Goal: Task Accomplishment & Management: Use online tool/utility

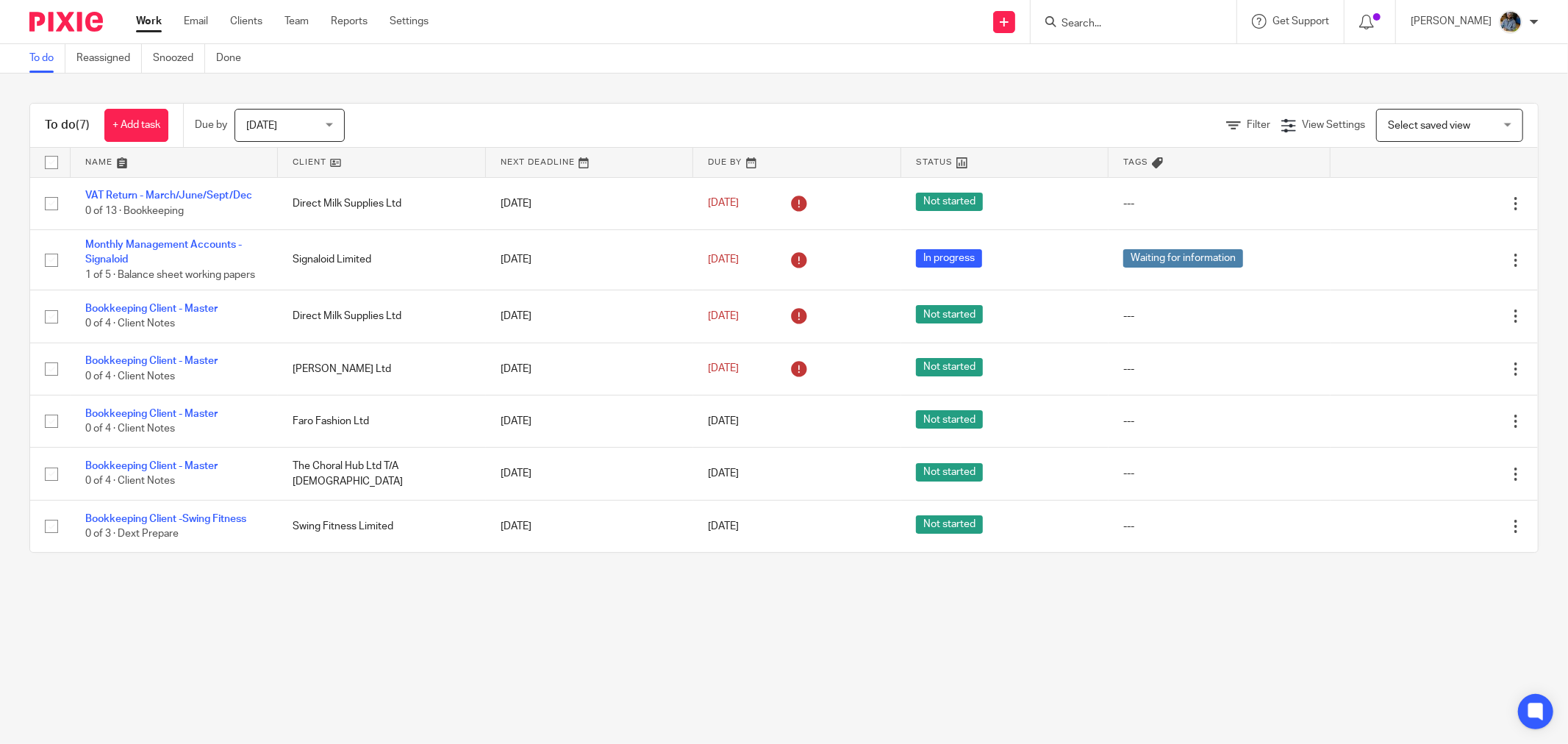
click at [302, 159] on link at bounding box center [381, 162] width 207 height 30
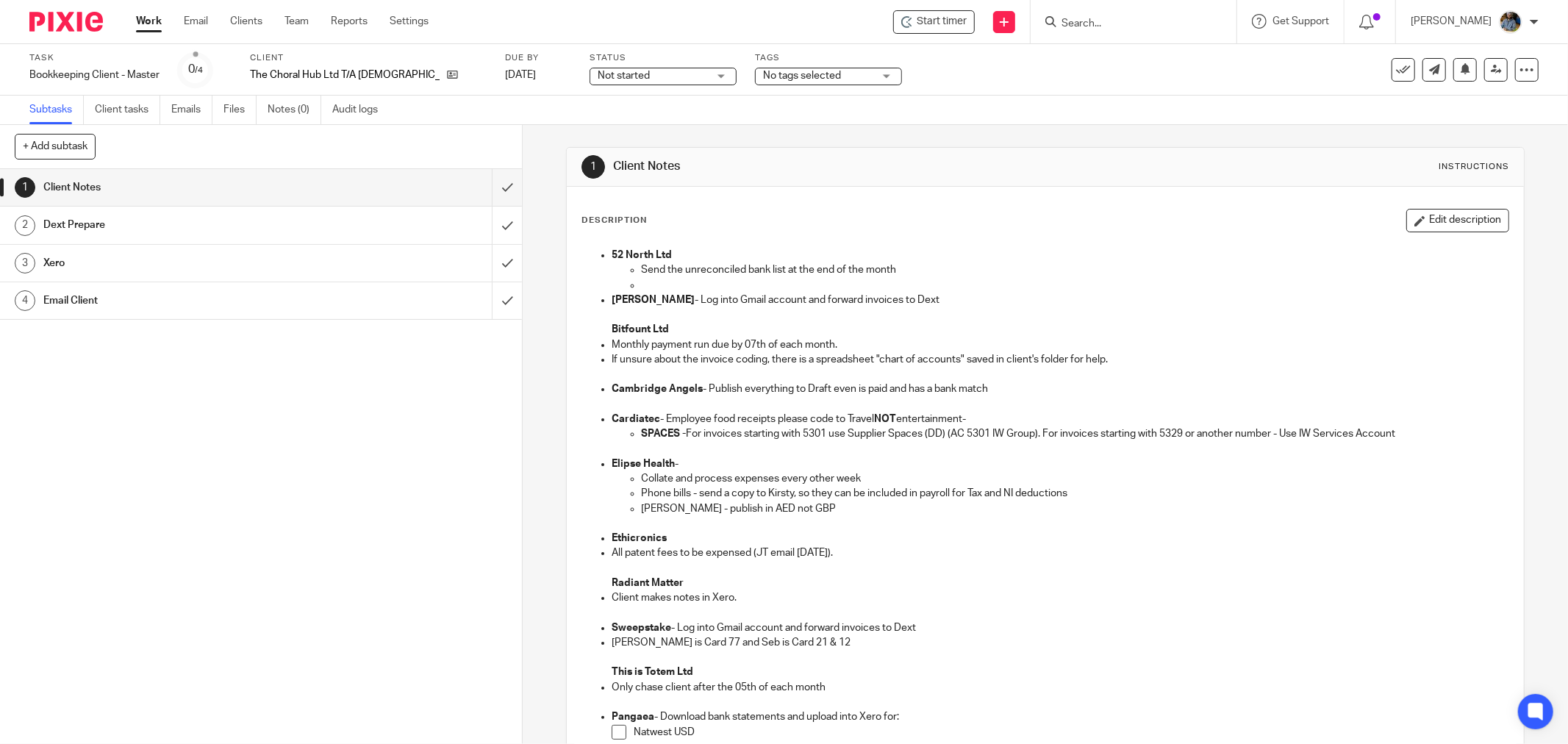
click at [943, 6] on div "Start timer Send new email Create task Add client Get Support Contact Support H…" at bounding box center [1009, 21] width 1118 height 43
click at [932, 25] on span "Start timer" at bounding box center [941, 22] width 50 height 15
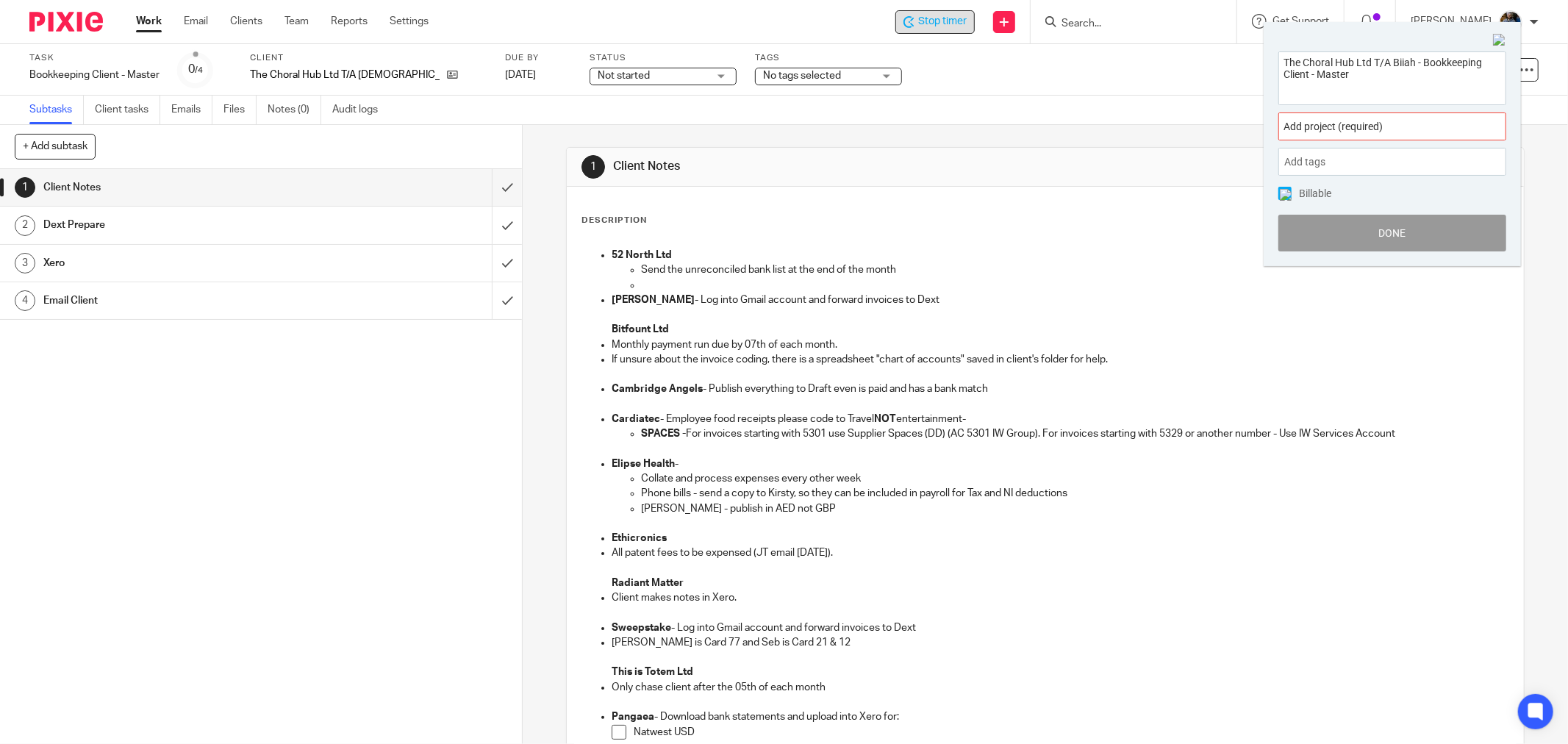
click at [1385, 128] on span "Add project (required) :" at bounding box center [1375, 127] width 185 height 15
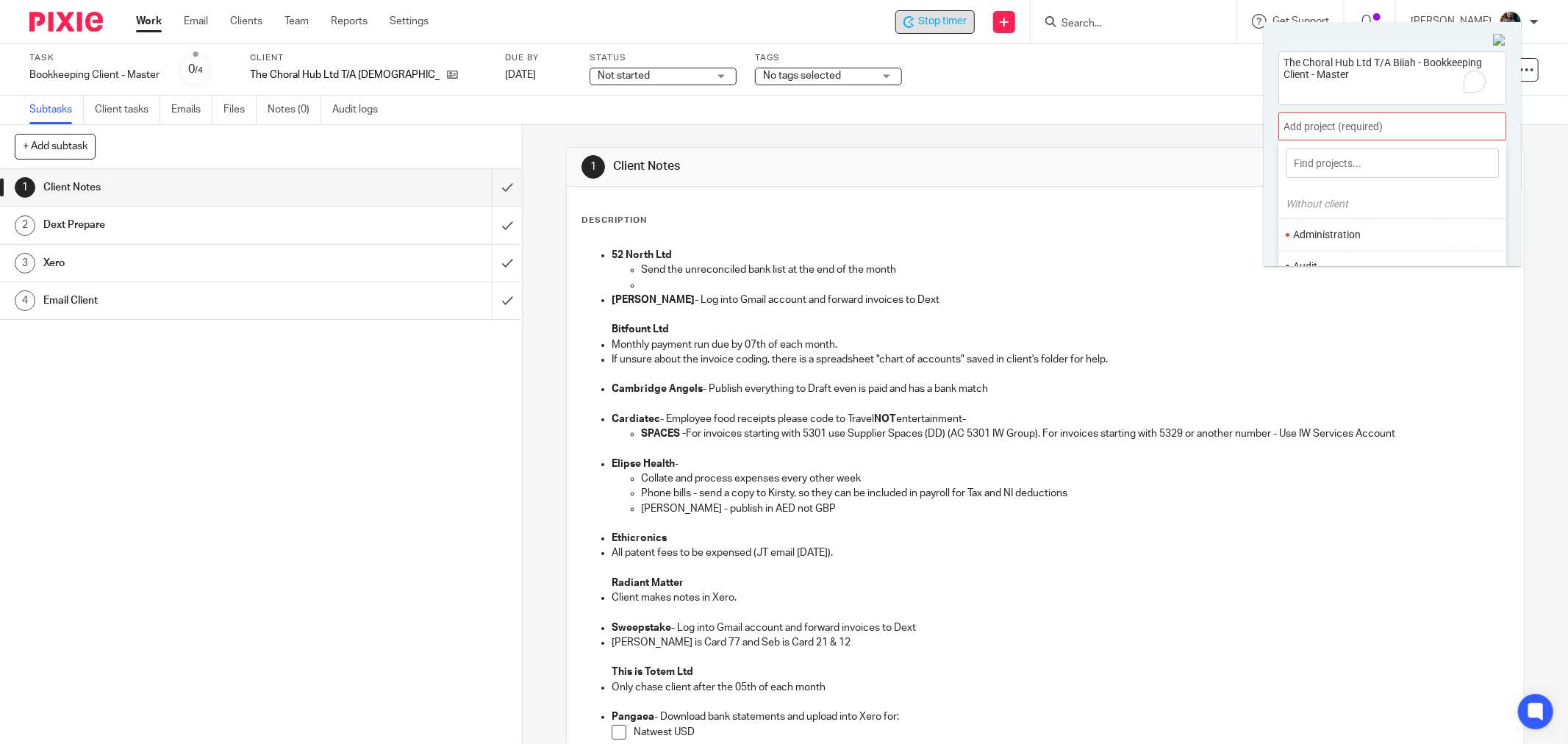
scroll to position [82, 0]
click at [1343, 215] on li "Bookkeeping" at bounding box center [1389, 217] width 192 height 15
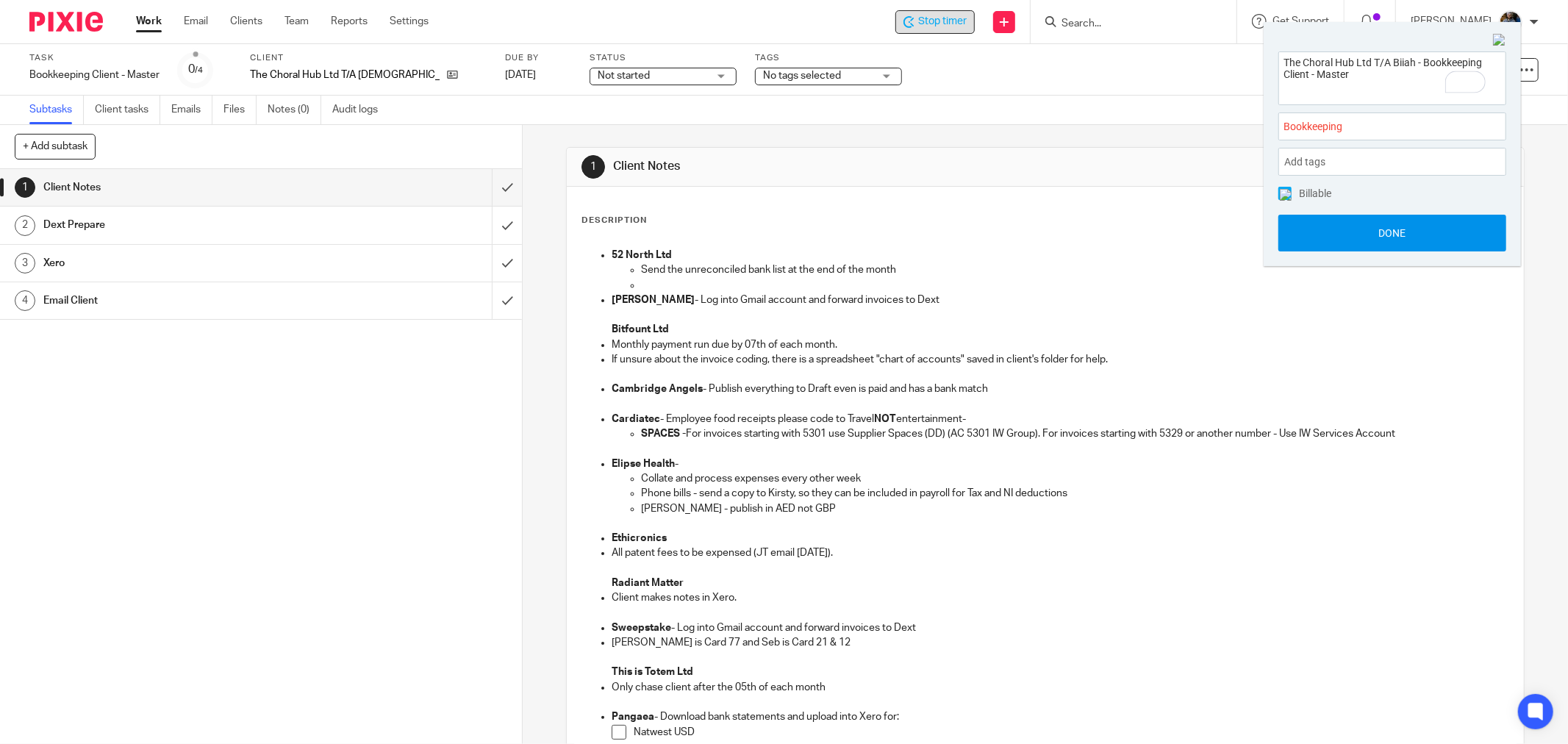
click at [1407, 240] on button "Done" at bounding box center [1392, 233] width 228 height 37
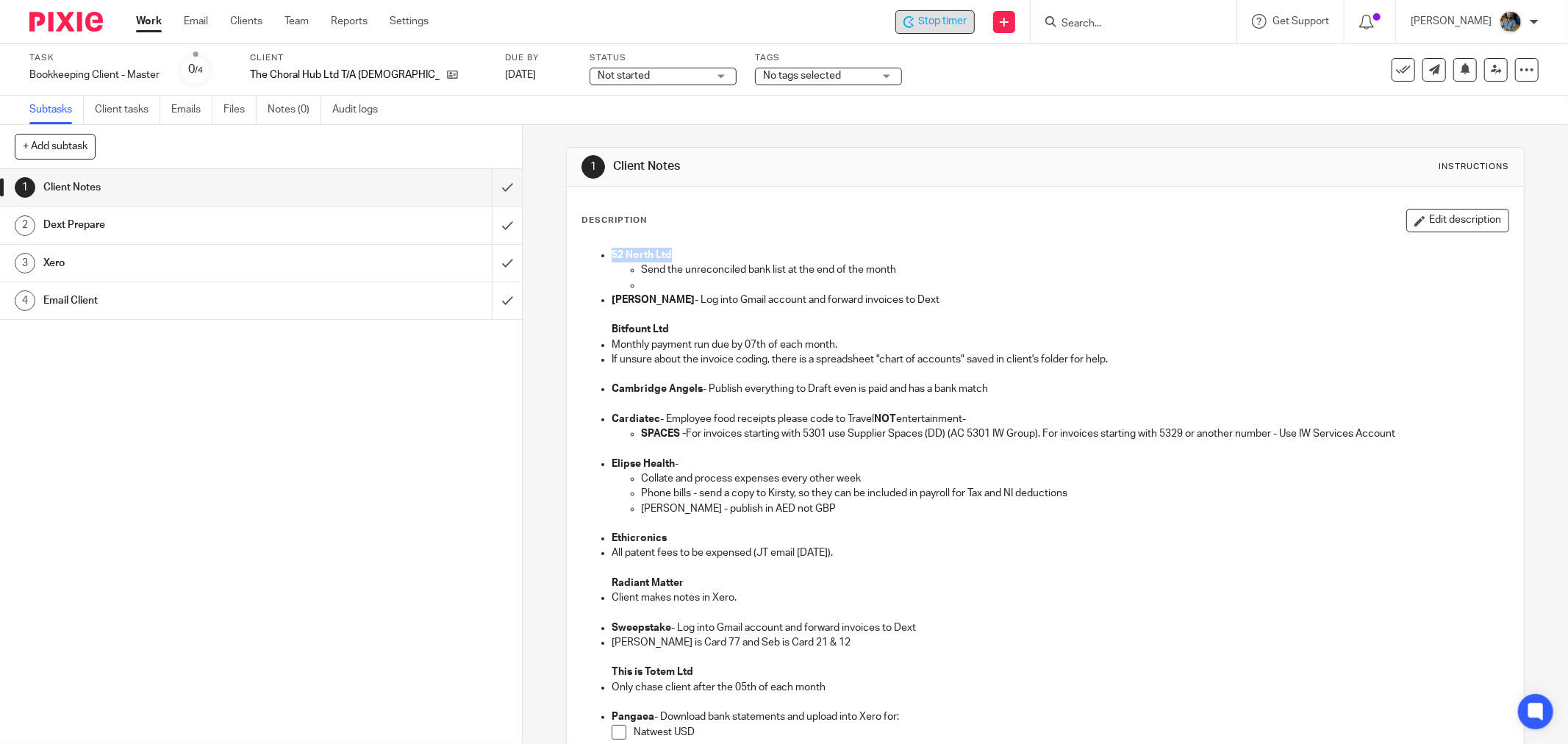
click at [914, 247] on div "52 North Ltd Send the unreconciled bank list at the end of the month Bolin Webb…" at bounding box center [1045, 584] width 941 height 687
click at [966, 16] on span "Stop timer" at bounding box center [942, 22] width 48 height 15
click at [914, 27] on div "Start timer" at bounding box center [934, 22] width 65 height 15
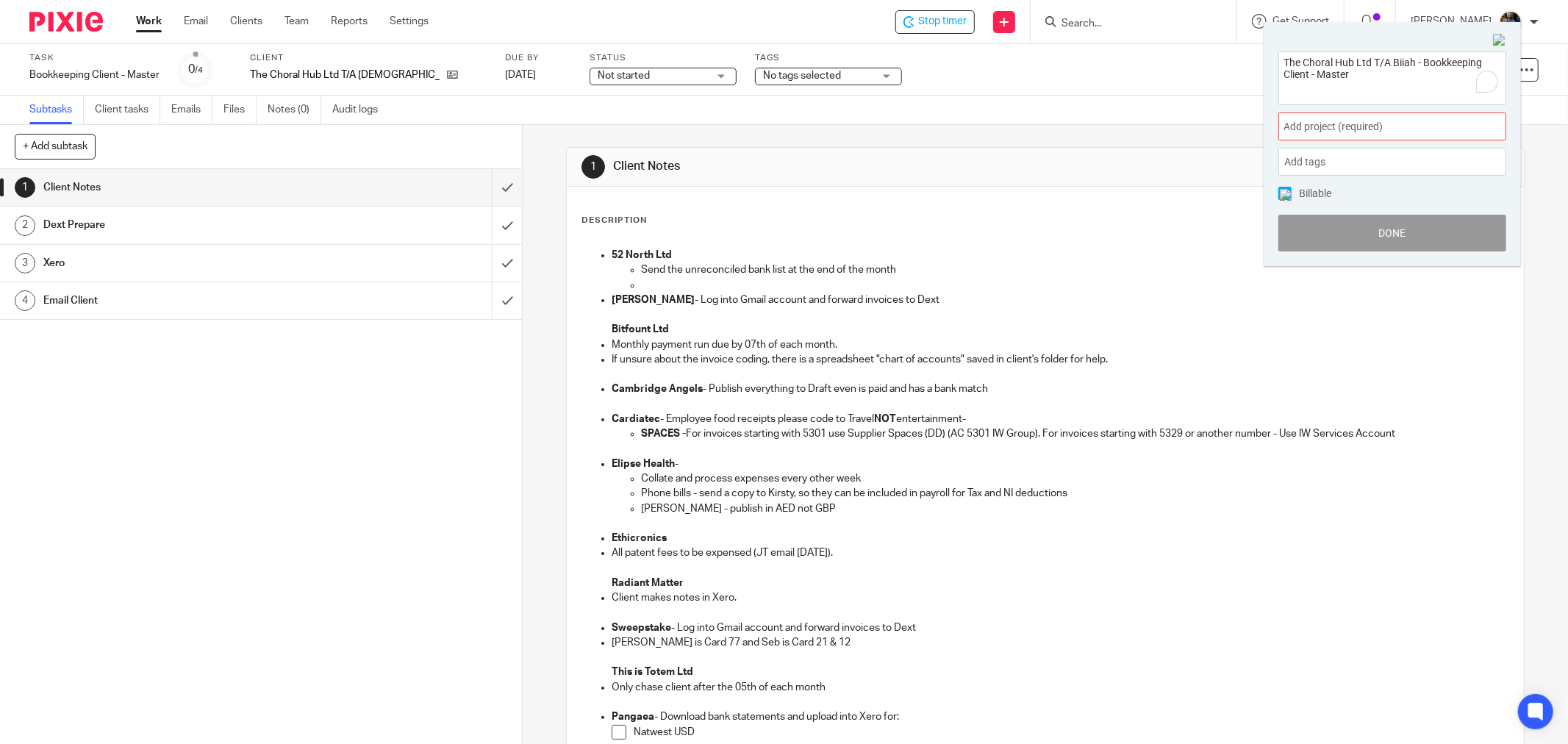
click at [1412, 122] on span "Add project (required) :" at bounding box center [1375, 127] width 185 height 15
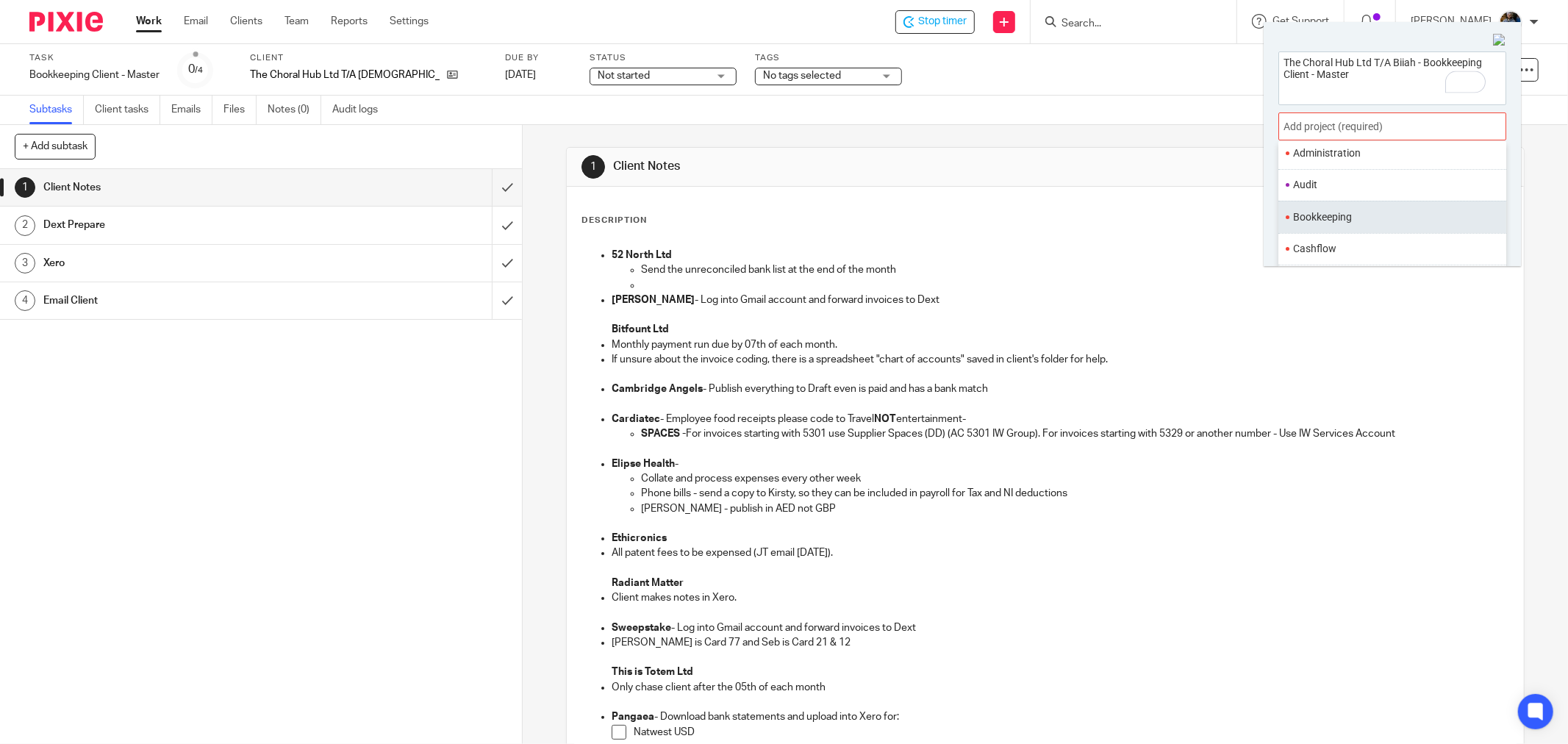
click at [1341, 219] on li "Bookkeeping" at bounding box center [1389, 217] width 192 height 15
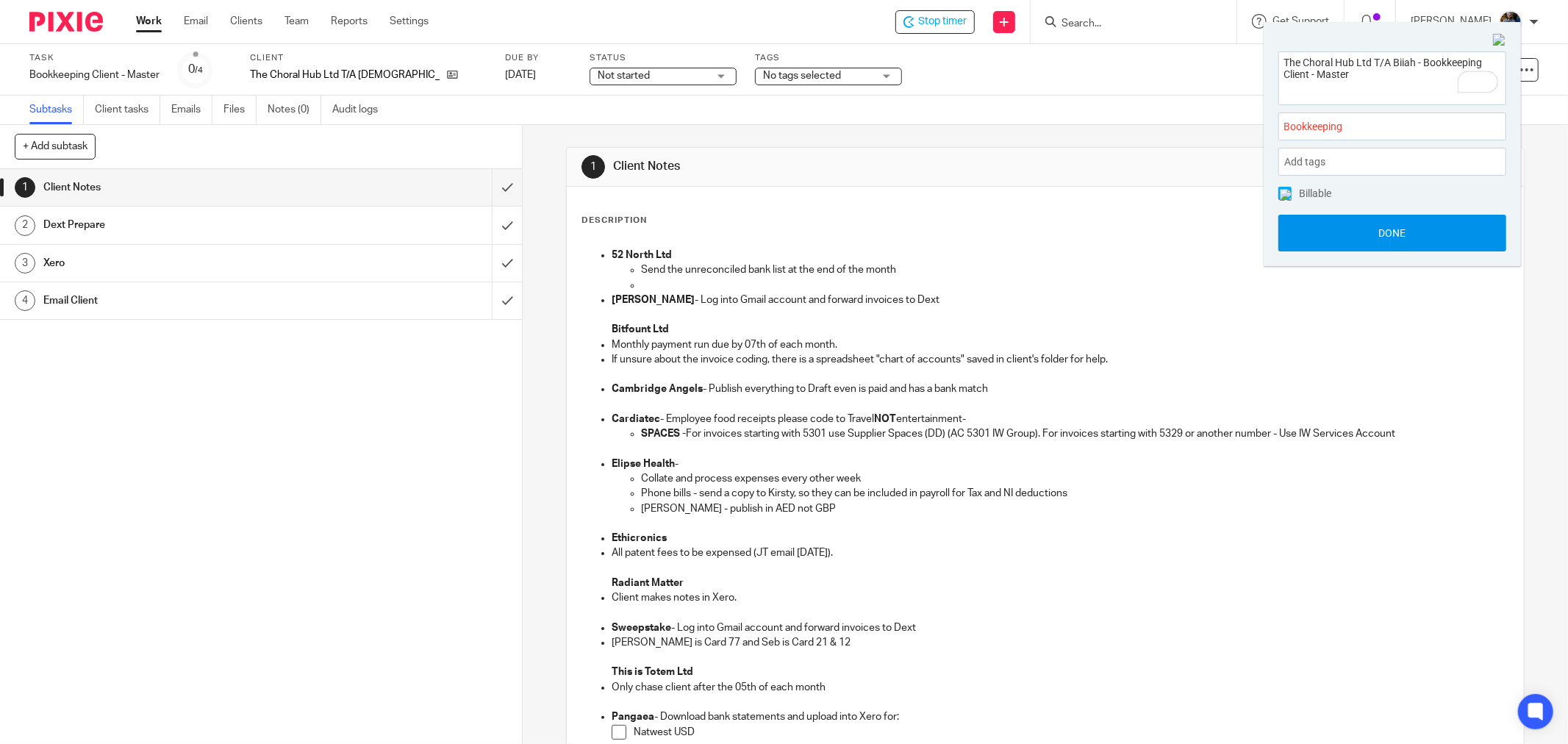
click at [1385, 231] on button "Done" at bounding box center [1392, 233] width 228 height 37
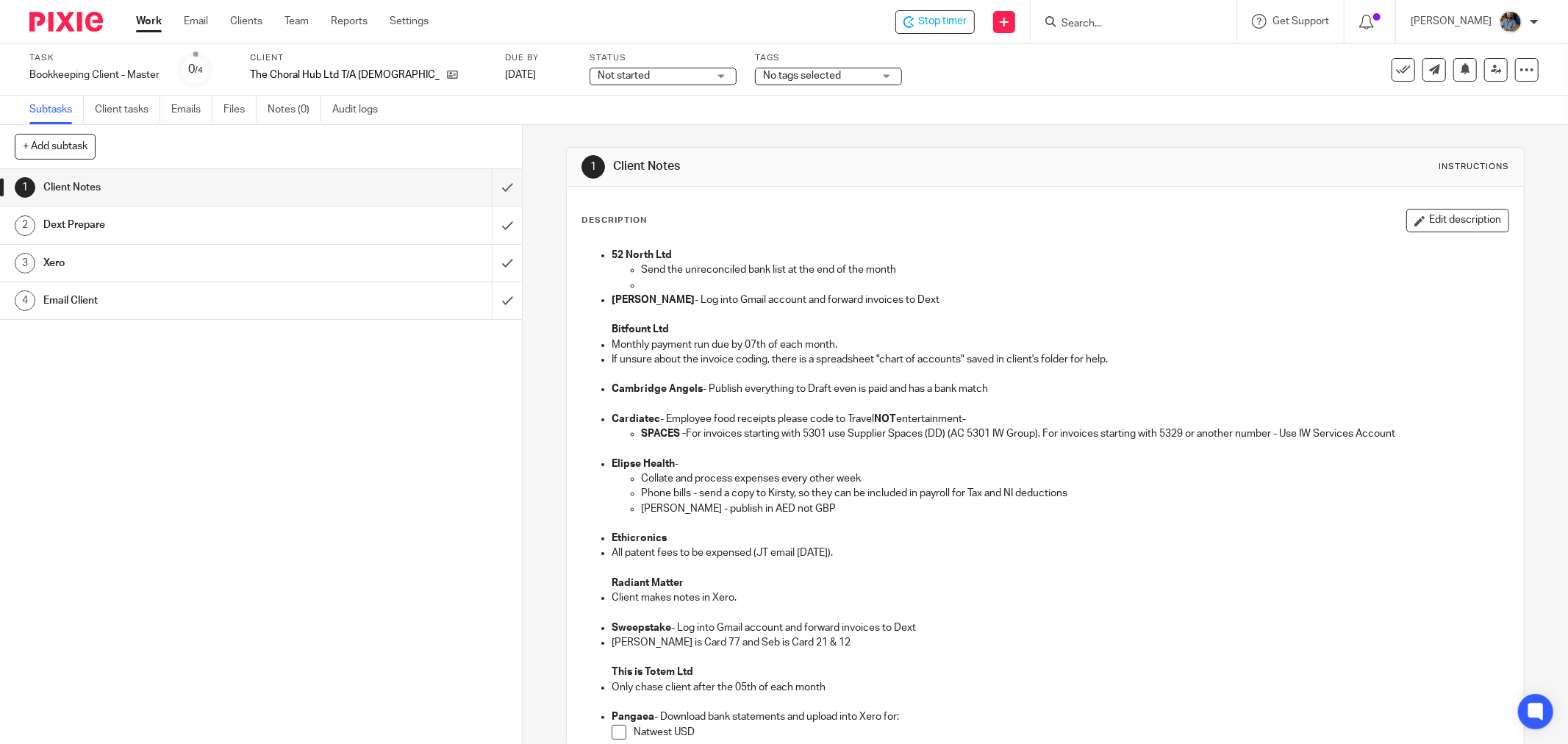
click at [987, 220] on div "Description Edit description" at bounding box center [1045, 220] width 928 height 24
click at [914, 139] on div "1 Client Notes Instructions Description Edit description 52 North Ltd Send the …" at bounding box center [1045, 616] width 959 height 982
click at [1396, 76] on icon at bounding box center [1402, 69] width 14 height 14
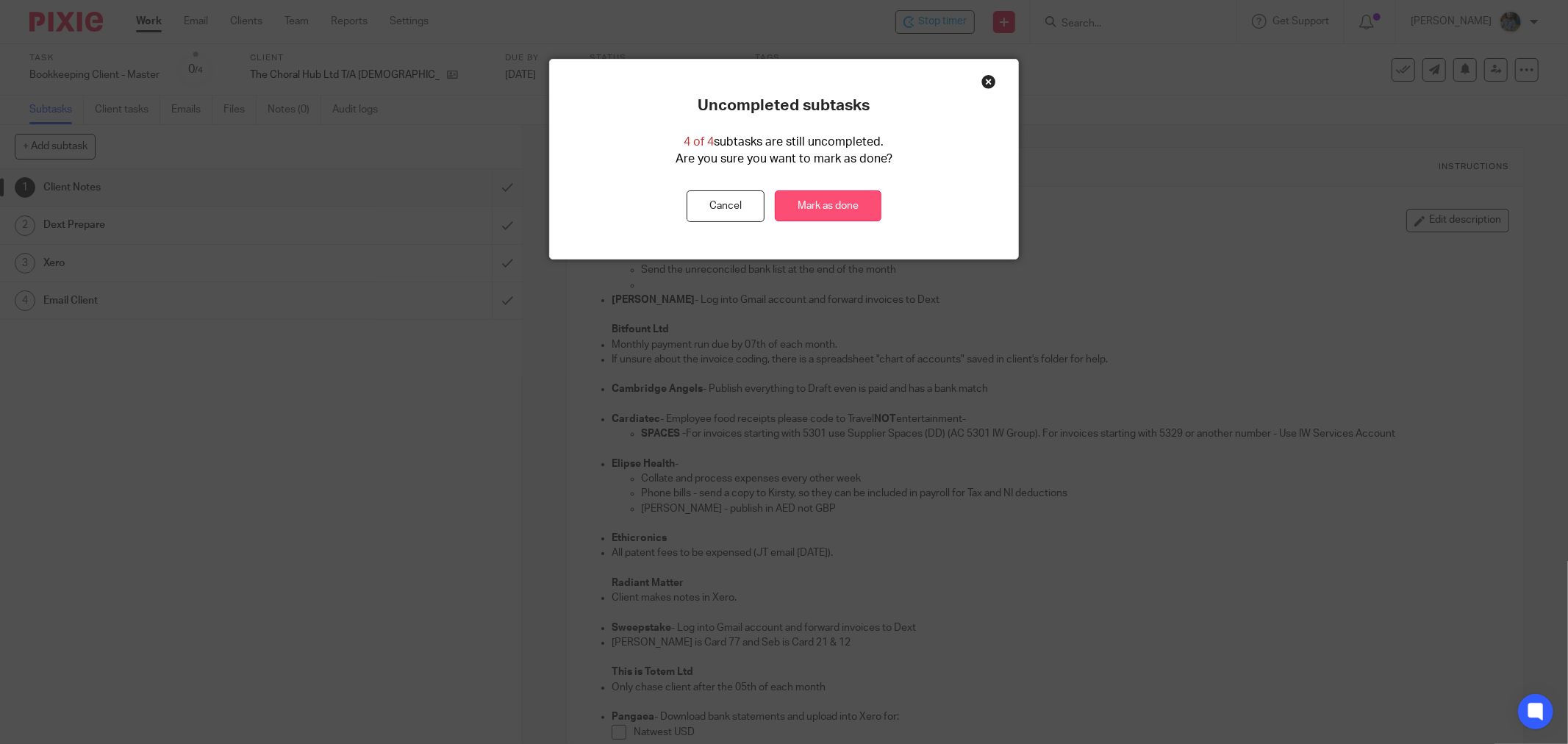
click at [829, 206] on link "Mark as done" at bounding box center [828, 205] width 106 height 31
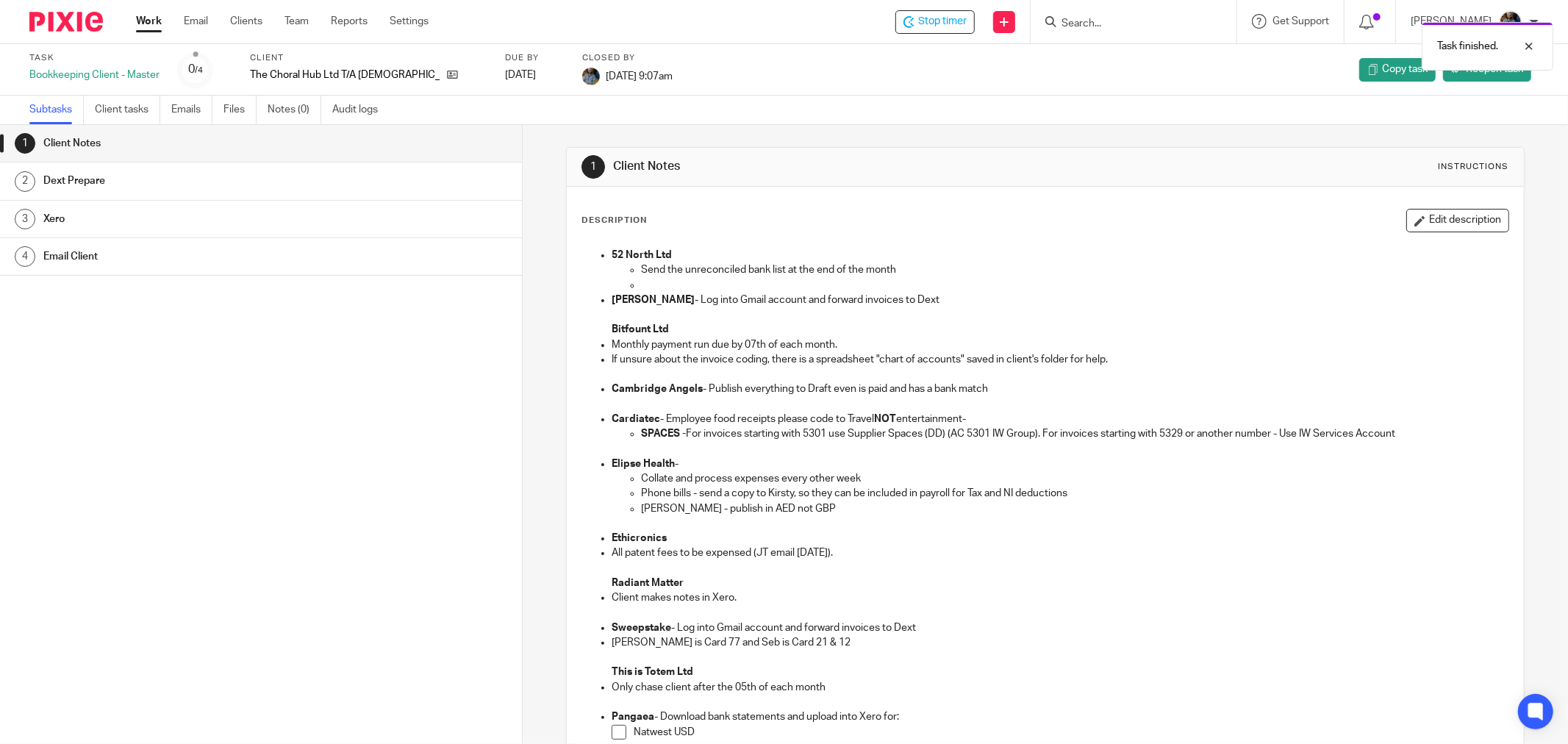
click at [920, 15] on div "Task finished." at bounding box center [1168, 42] width 770 height 56
click at [831, 104] on div "Subtasks Client tasks Emails Files Notes (0) Audit logs" at bounding box center [784, 110] width 1568 height 30
click at [854, 82] on div "Task Bookkeeping Client - Master 0 /4 Client The Choral Hub Ltd T/A Biiah Due b…" at bounding box center [658, 70] width 1258 height 35
click at [935, 30] on div "Stop timer" at bounding box center [935, 22] width 79 height 24
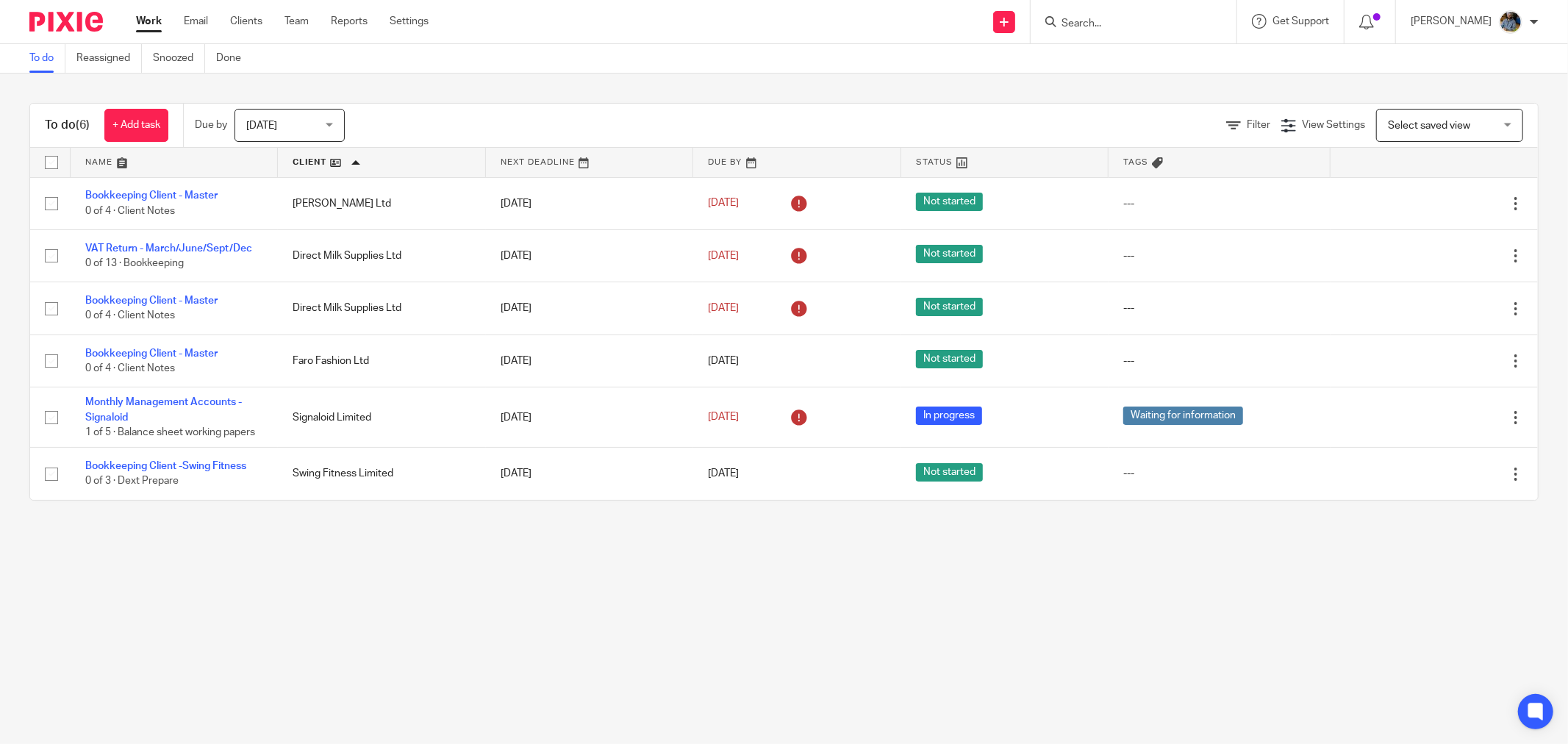
click at [738, 68] on div "To do Reassigned Snoozed Done" at bounding box center [784, 58] width 1568 height 30
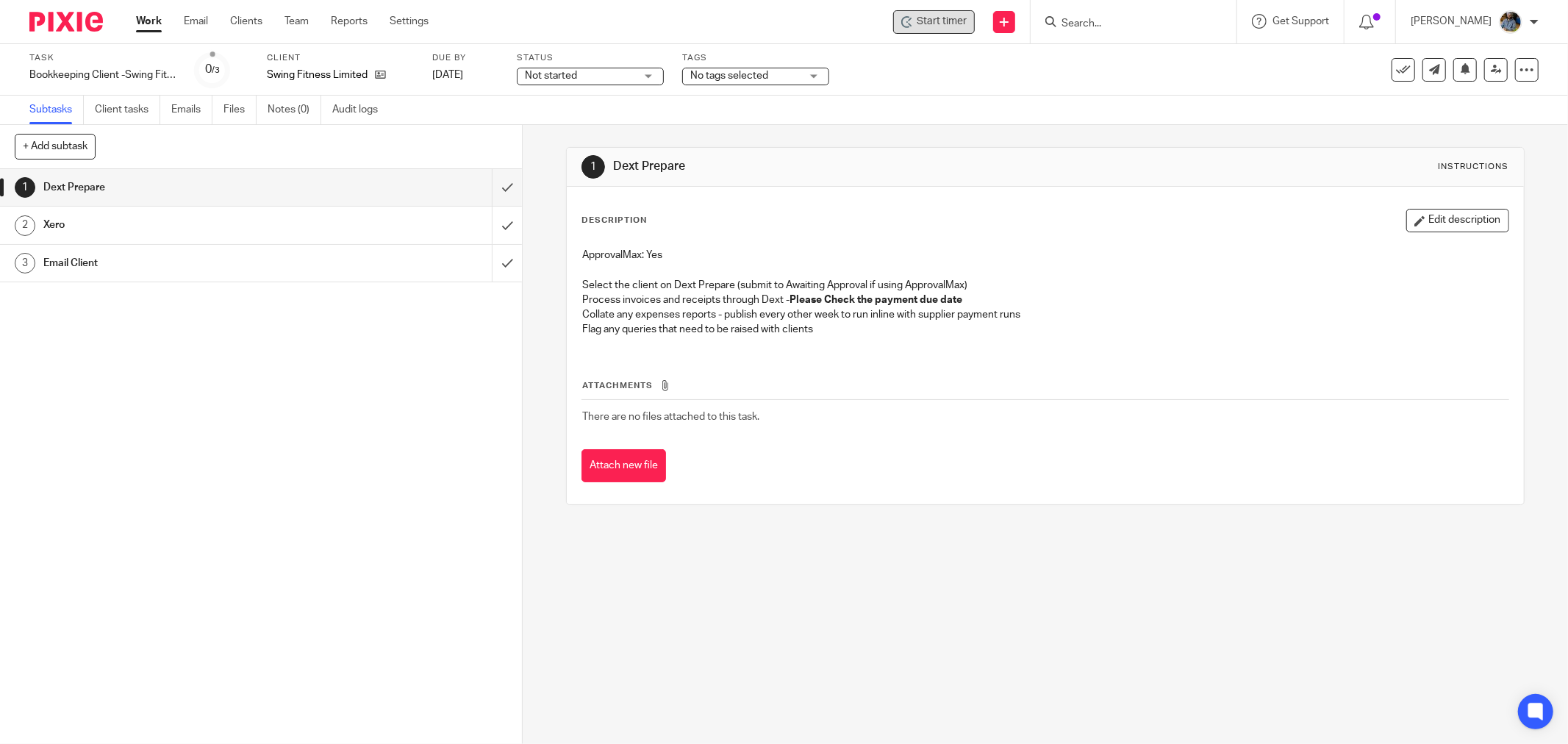
click at [953, 14] on span "Start timer" at bounding box center [941, 22] width 50 height 15
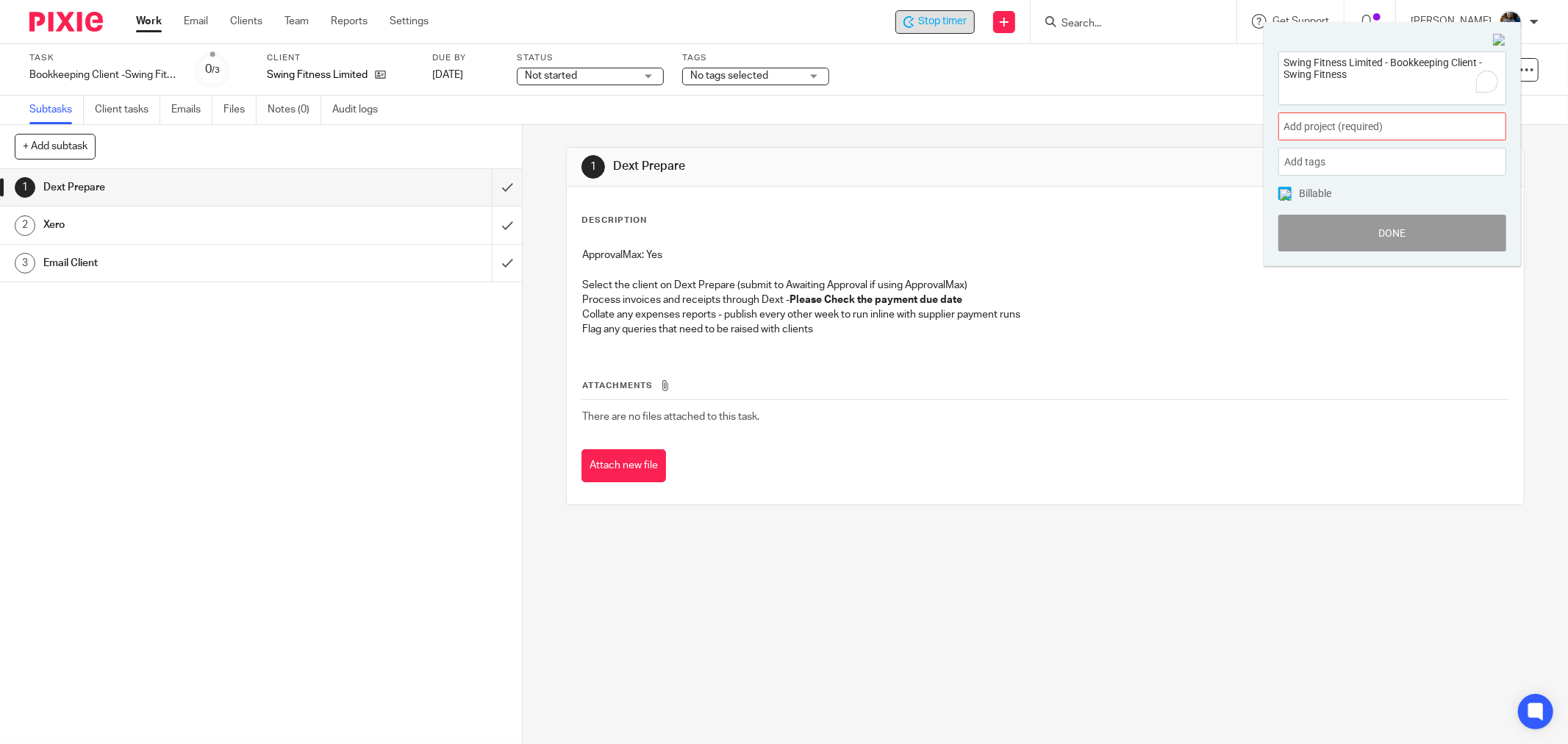
click at [1409, 115] on div "Add project (required) :" at bounding box center [1392, 126] width 228 height 28
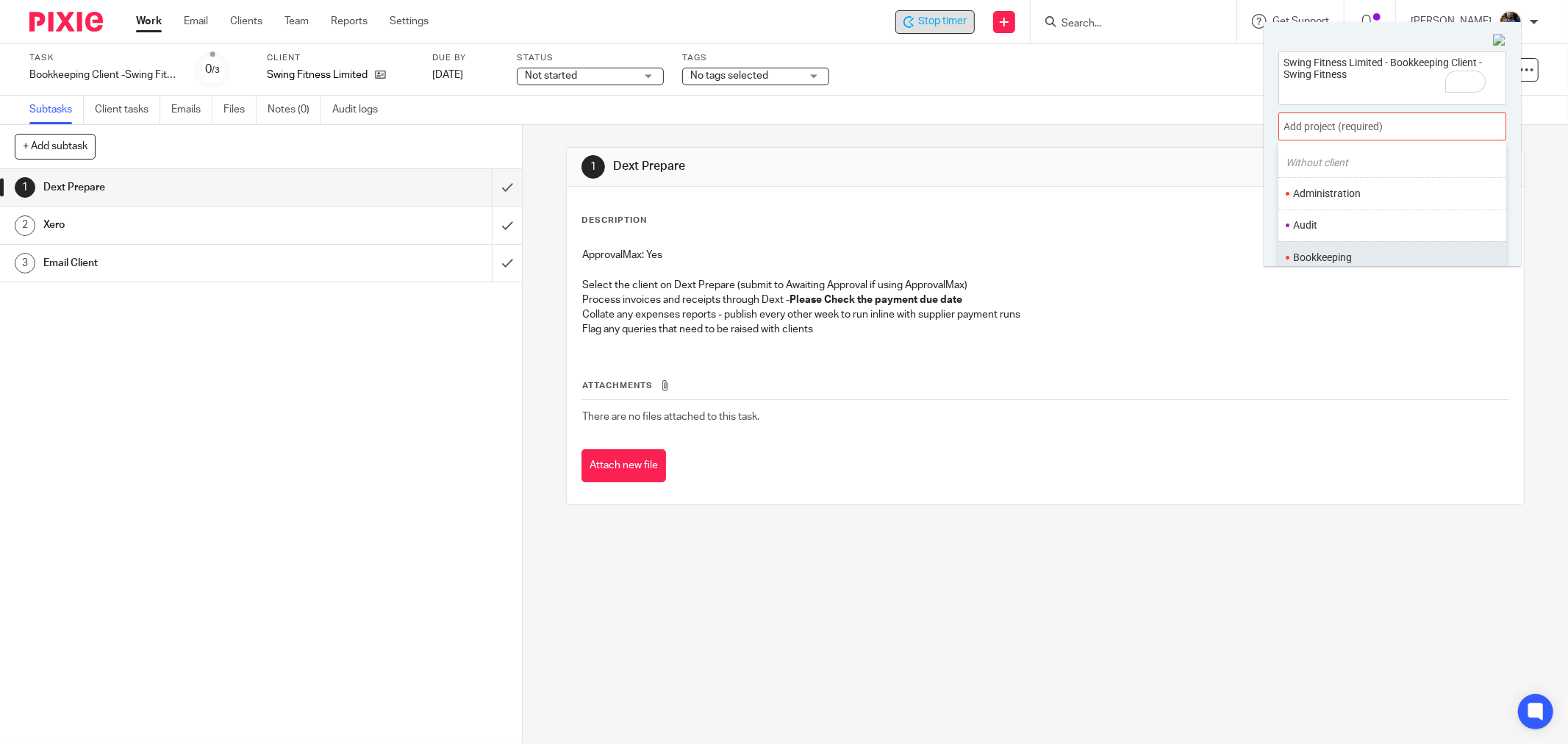
scroll to position [82, 0]
click at [1372, 220] on li "Bookkeeping" at bounding box center [1389, 217] width 192 height 15
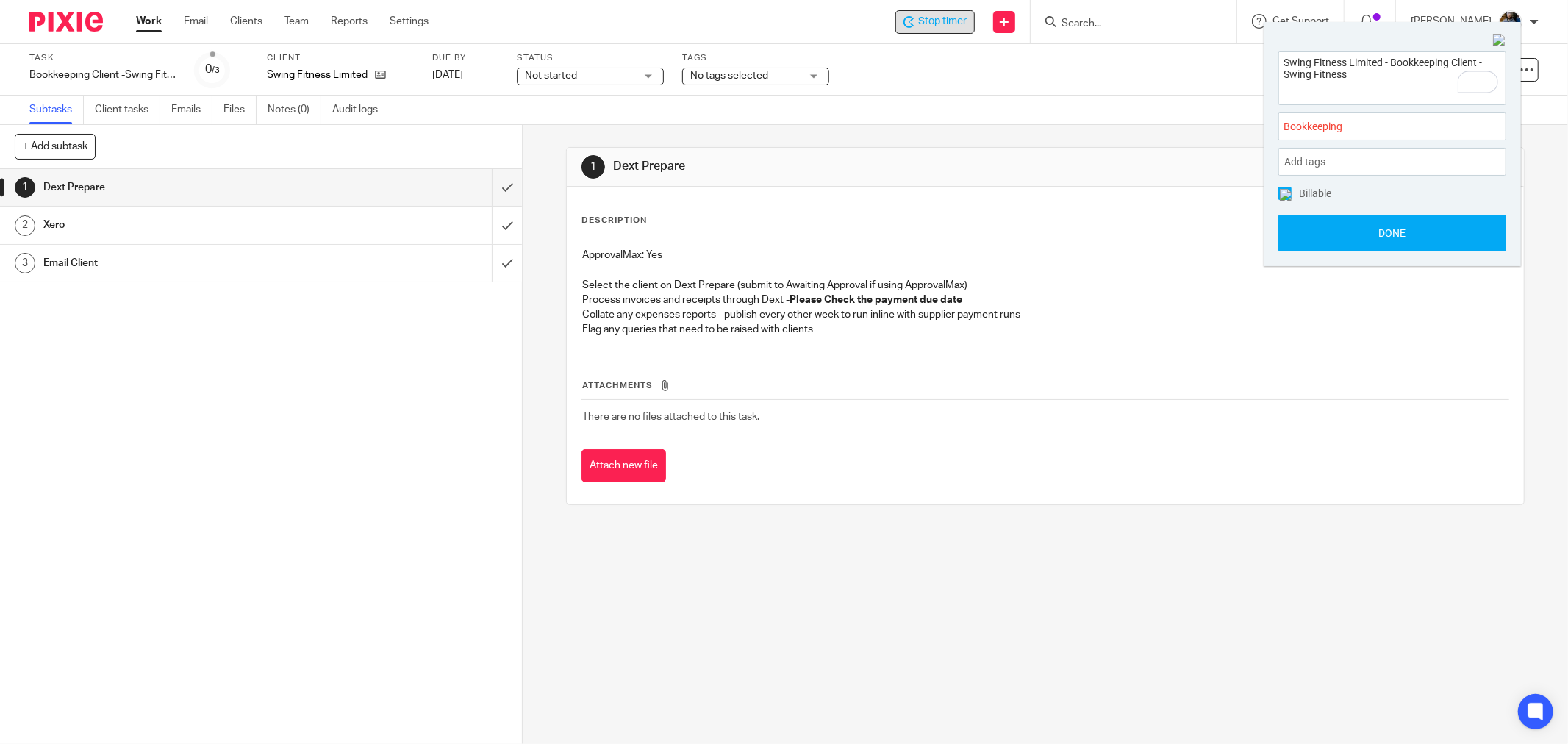
drag, startPoint x: 1384, startPoint y: 232, endPoint x: 1061, endPoint y: 185, distance: 326.4
click at [1385, 233] on button "Done" at bounding box center [1392, 233] width 228 height 37
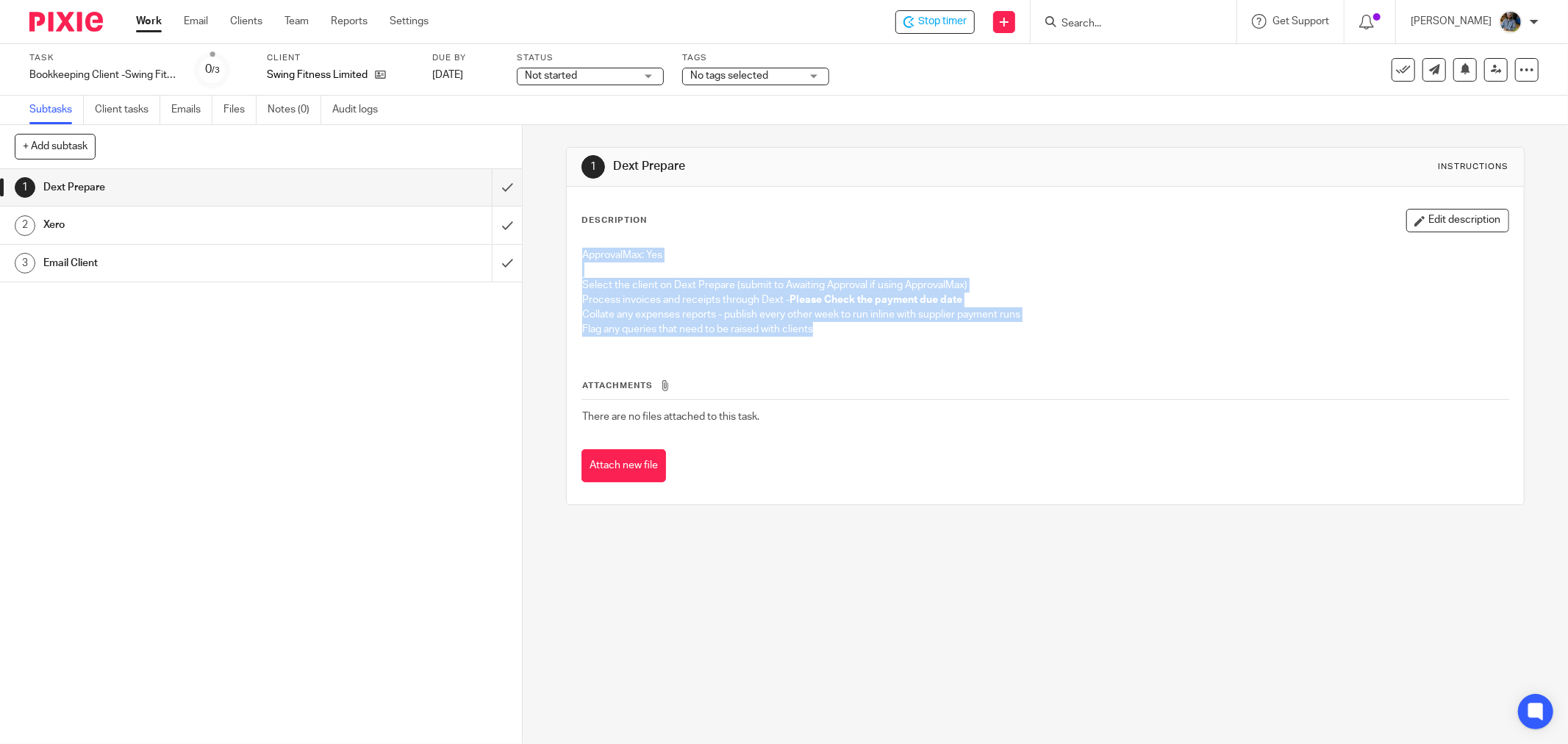
drag, startPoint x: 817, startPoint y: 482, endPoint x: 601, endPoint y: 199, distance: 356.0
click at [602, 200] on div "Description Edit description ApprovalMax: Yes Select the client on Dext Prepare…" at bounding box center [1045, 345] width 957 height 318
drag, startPoint x: 593, startPoint y: 157, endPoint x: 767, endPoint y: 463, distance: 352.0
click at [765, 457] on div "1 Dext Prepare Instructions Description Edit description ApprovalMax: Yes Selec…" at bounding box center [1045, 326] width 959 height 358
click at [777, 412] on td "There are no files attached to this task." at bounding box center [1045, 416] width 928 height 35
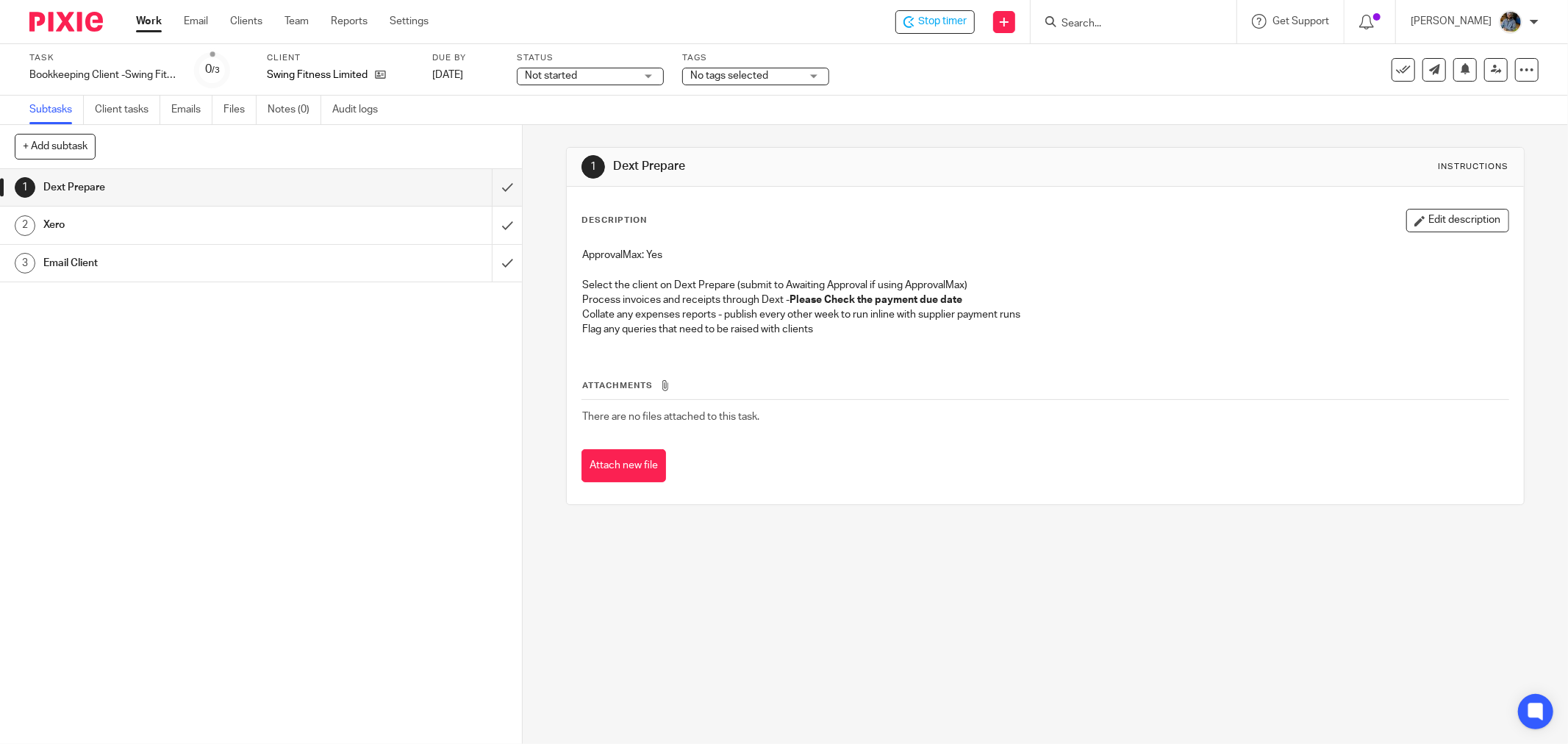
drag, startPoint x: 776, startPoint y: 421, endPoint x: 608, endPoint y: 148, distance: 320.6
click at [620, 157] on div "1 Dext Prepare Instructions Description Edit description ApprovalMax: Yes Selec…" at bounding box center [1045, 326] width 959 height 358
click at [744, 193] on div "Description Edit description ApprovalMax: Yes Select the client on Dext Prepare…" at bounding box center [1045, 345] width 957 height 318
click at [620, 121] on div "Subtasks Client tasks Emails Files Notes (0) Audit logs" at bounding box center [784, 110] width 1568 height 30
drag, startPoint x: 596, startPoint y: 164, endPoint x: 780, endPoint y: 468, distance: 355.3
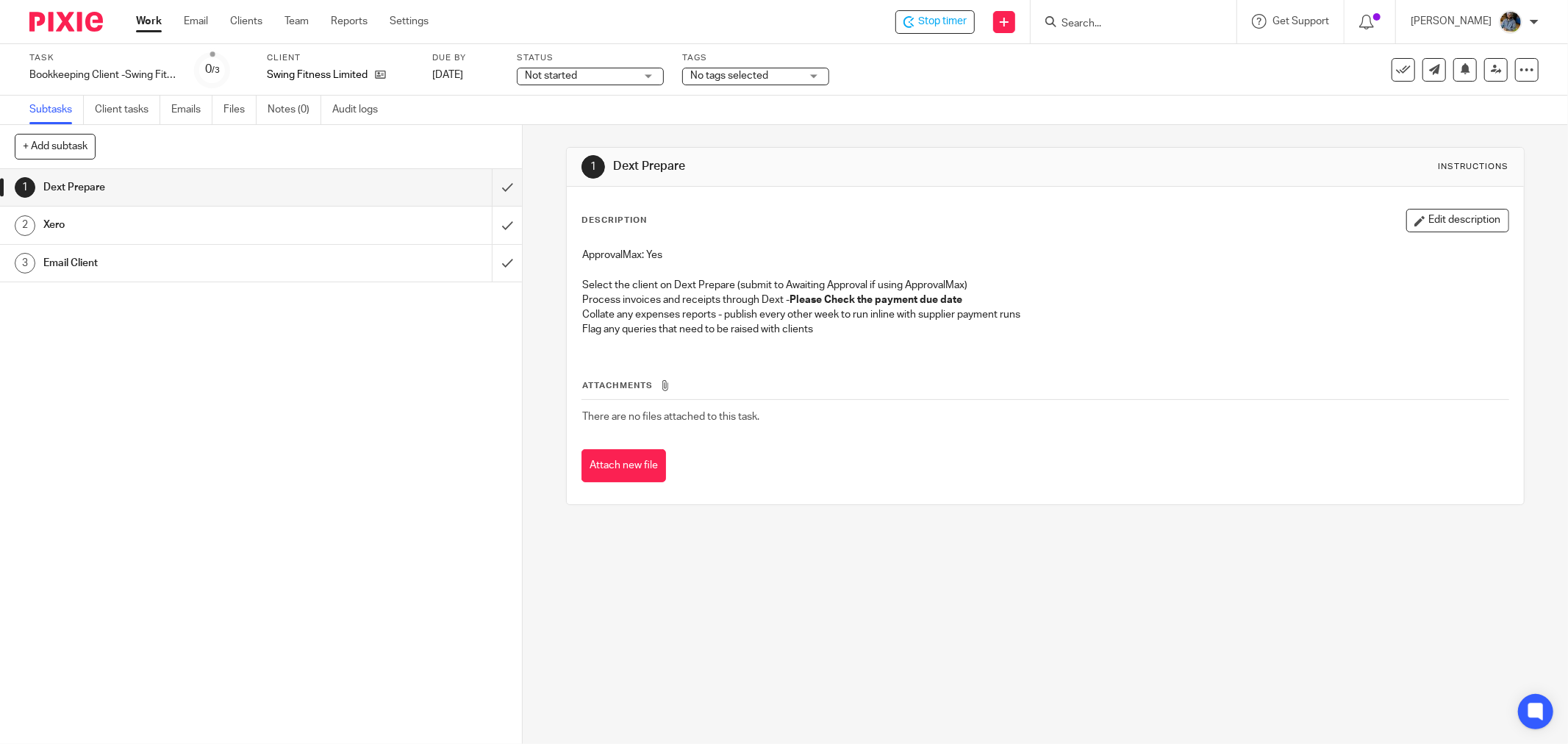
click at [780, 468] on div "1 Dext Prepare Instructions Description Edit description ApprovalMax: Yes Selec…" at bounding box center [1045, 326] width 959 height 358
click at [787, 421] on td "There are no files attached to this task." at bounding box center [1045, 416] width 928 height 35
drag, startPoint x: 777, startPoint y: 424, endPoint x: 581, endPoint y: 155, distance: 332.8
click at [580, 155] on div "1 Dext Prepare Instructions Description Edit description ApprovalMax: Yes Selec…" at bounding box center [1045, 326] width 959 height 358
click at [841, 195] on div "Description Edit description ApprovalMax: Yes Select the client on Dext Prepare…" at bounding box center [1045, 345] width 957 height 318
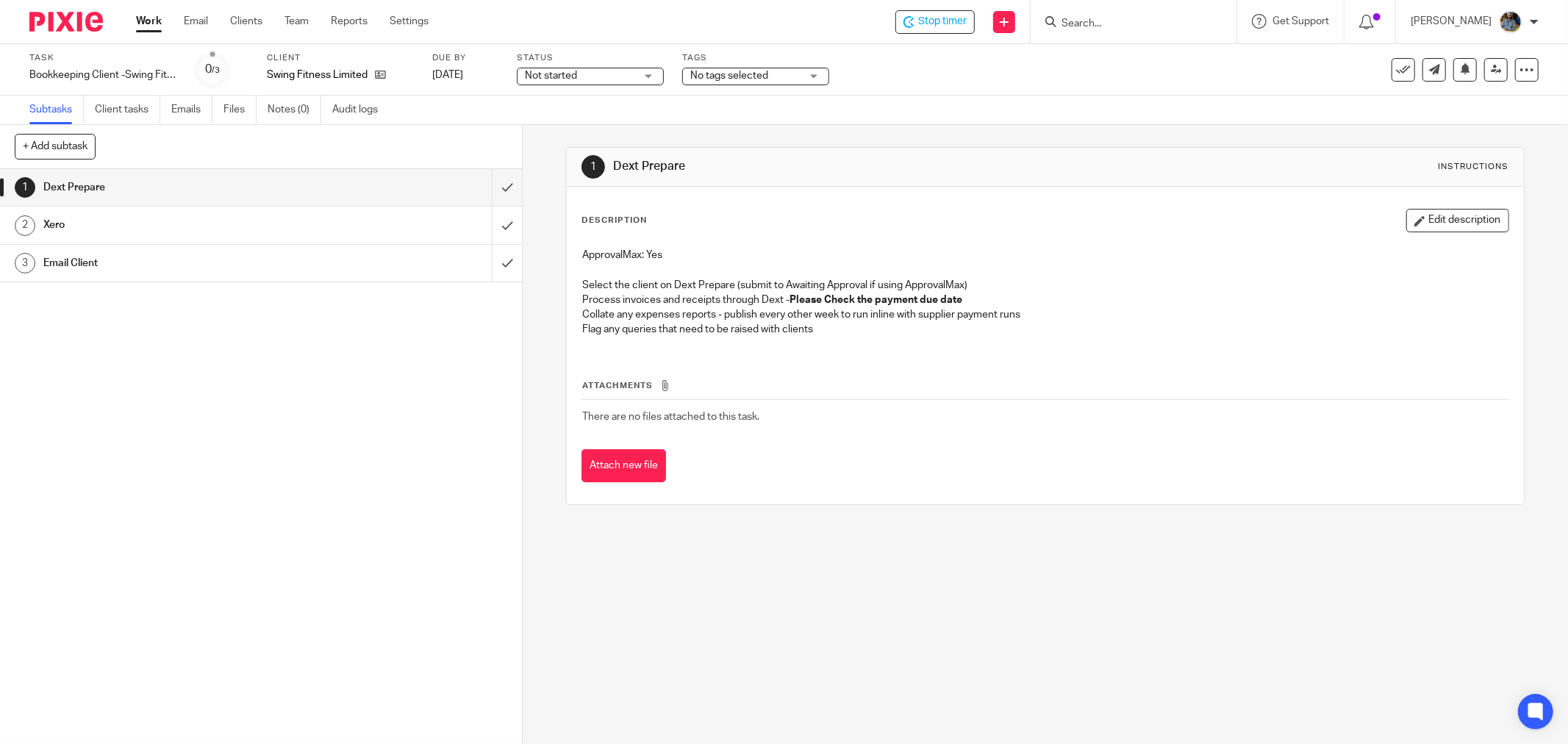
drag, startPoint x: 934, startPoint y: 178, endPoint x: 952, endPoint y: 159, distance: 26.2
click at [934, 177] on div "1 Dext Prepare Instructions" at bounding box center [1045, 167] width 928 height 24
click at [1391, 58] on div "See template in use Advanced task editor Copy task Change schedule Delete" at bounding box center [1465, 70] width 147 height 24
click at [1396, 65] on icon at bounding box center [1402, 69] width 14 height 14
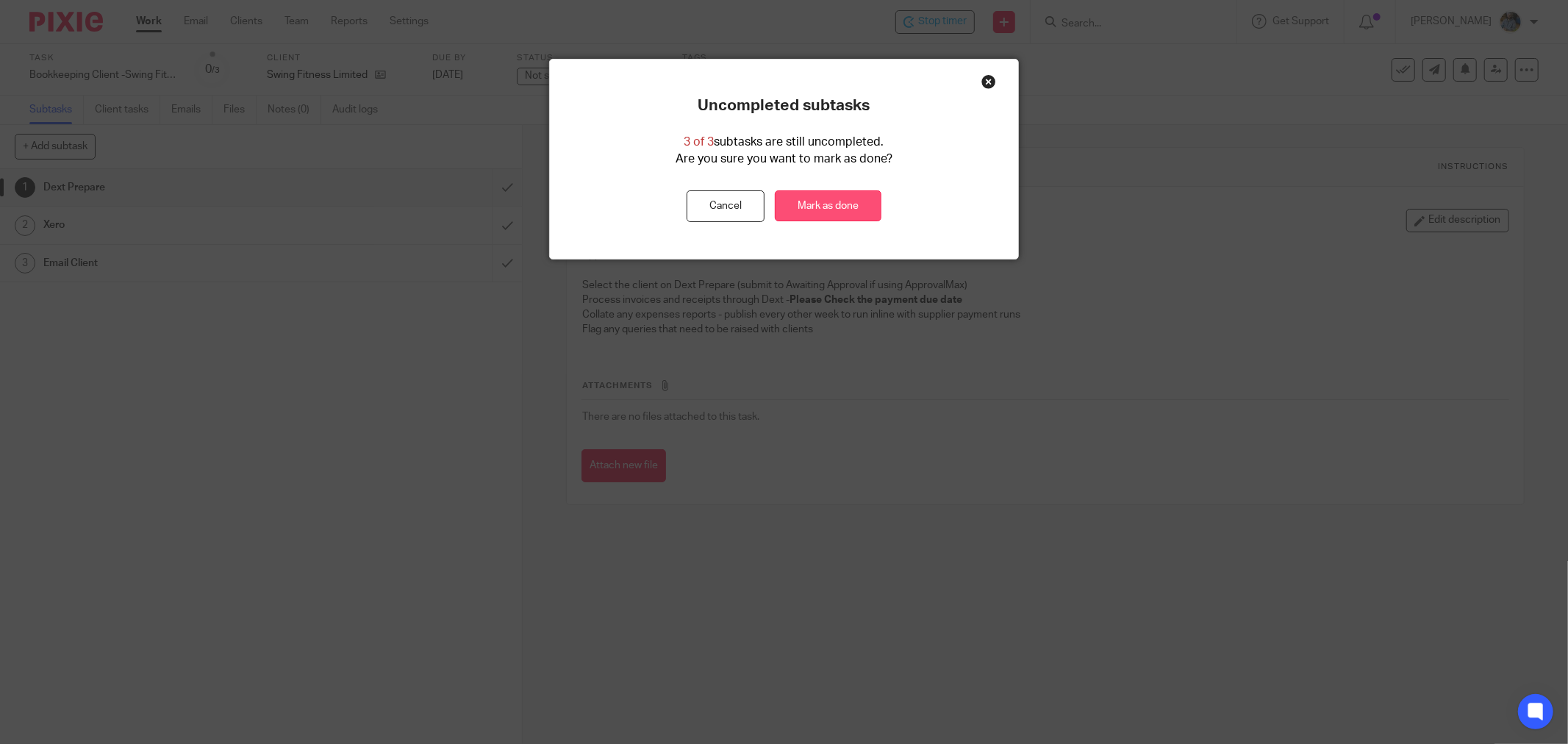
click at [824, 208] on link "Mark as done" at bounding box center [828, 205] width 106 height 31
drag, startPoint x: 1228, startPoint y: 412, endPoint x: 1217, endPoint y: 408, distance: 11.7
click at [1228, 413] on div "Uncompleted subtasks 3 of 3 subtasks are still uncompleted. Are you sure you wa…" at bounding box center [784, 372] width 1568 height 744
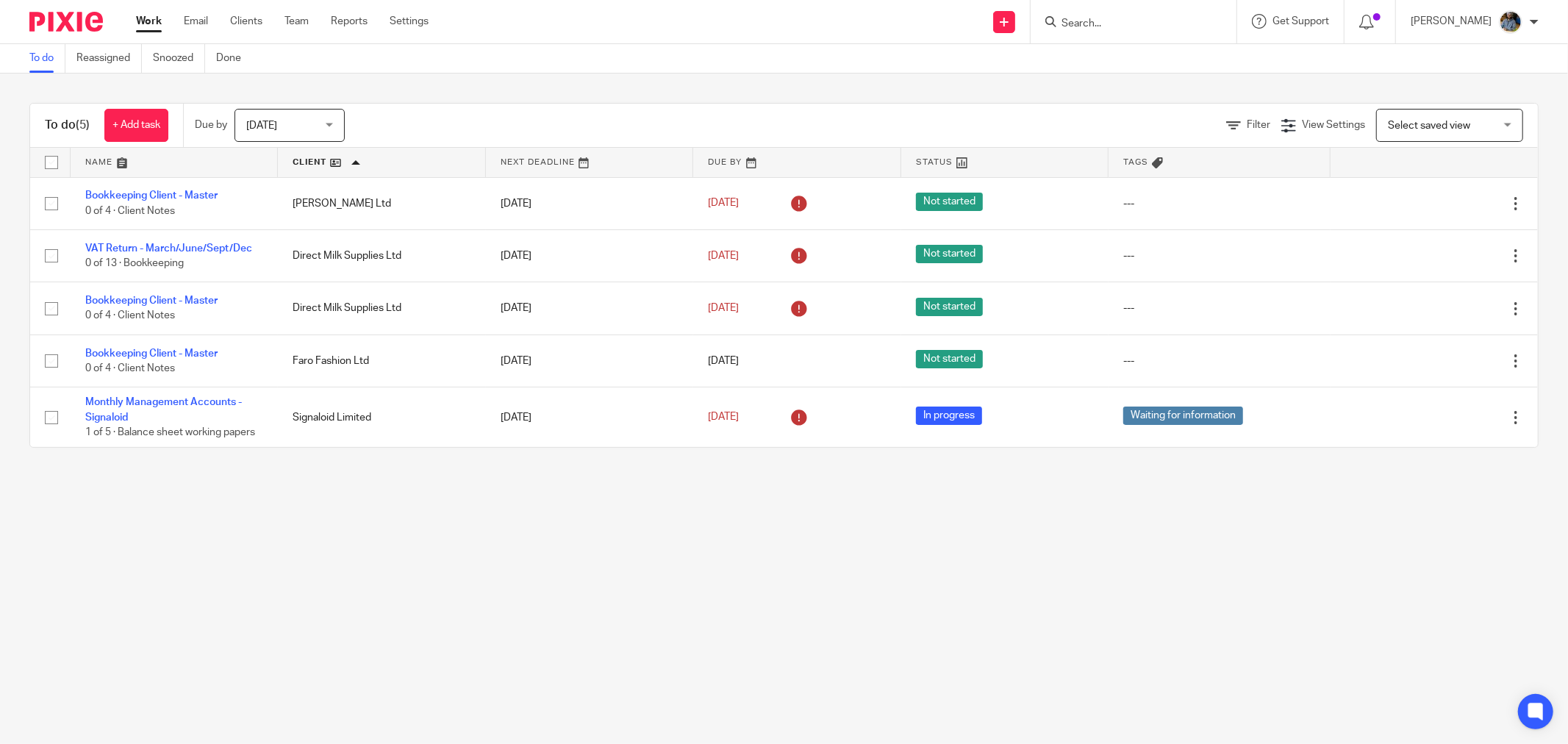
click at [493, 564] on main "To do Reassigned Snoozed Done To do (5) + Add task Due by [DATE] [DATE] [DATE] …" at bounding box center [784, 372] width 1568 height 744
click at [427, 599] on main "To do Reassigned Snoozed Done To do (5) + Add task Due by Today Today Today Tom…" at bounding box center [784, 372] width 1568 height 744
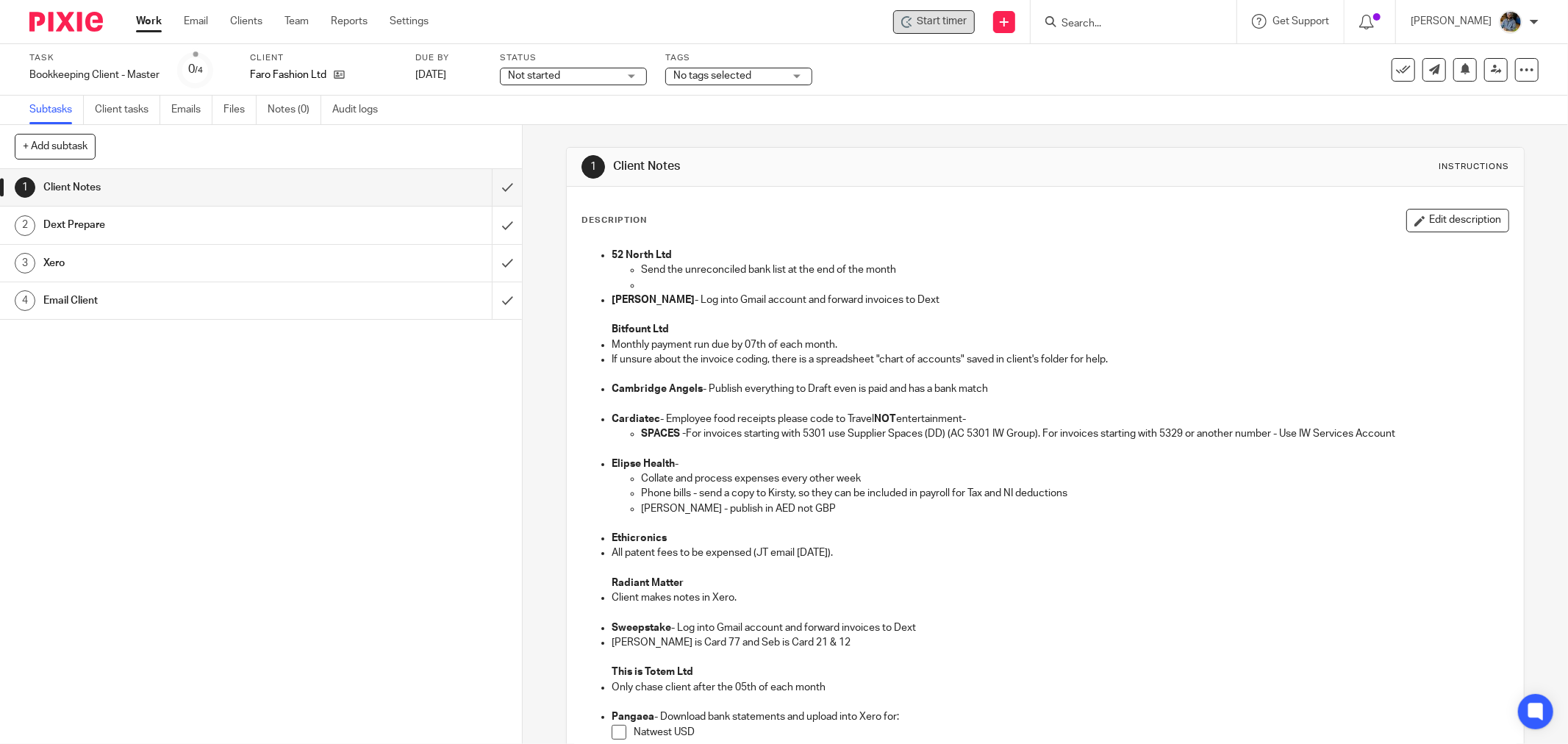
click at [942, 11] on div "Start timer" at bounding box center [934, 22] width 82 height 24
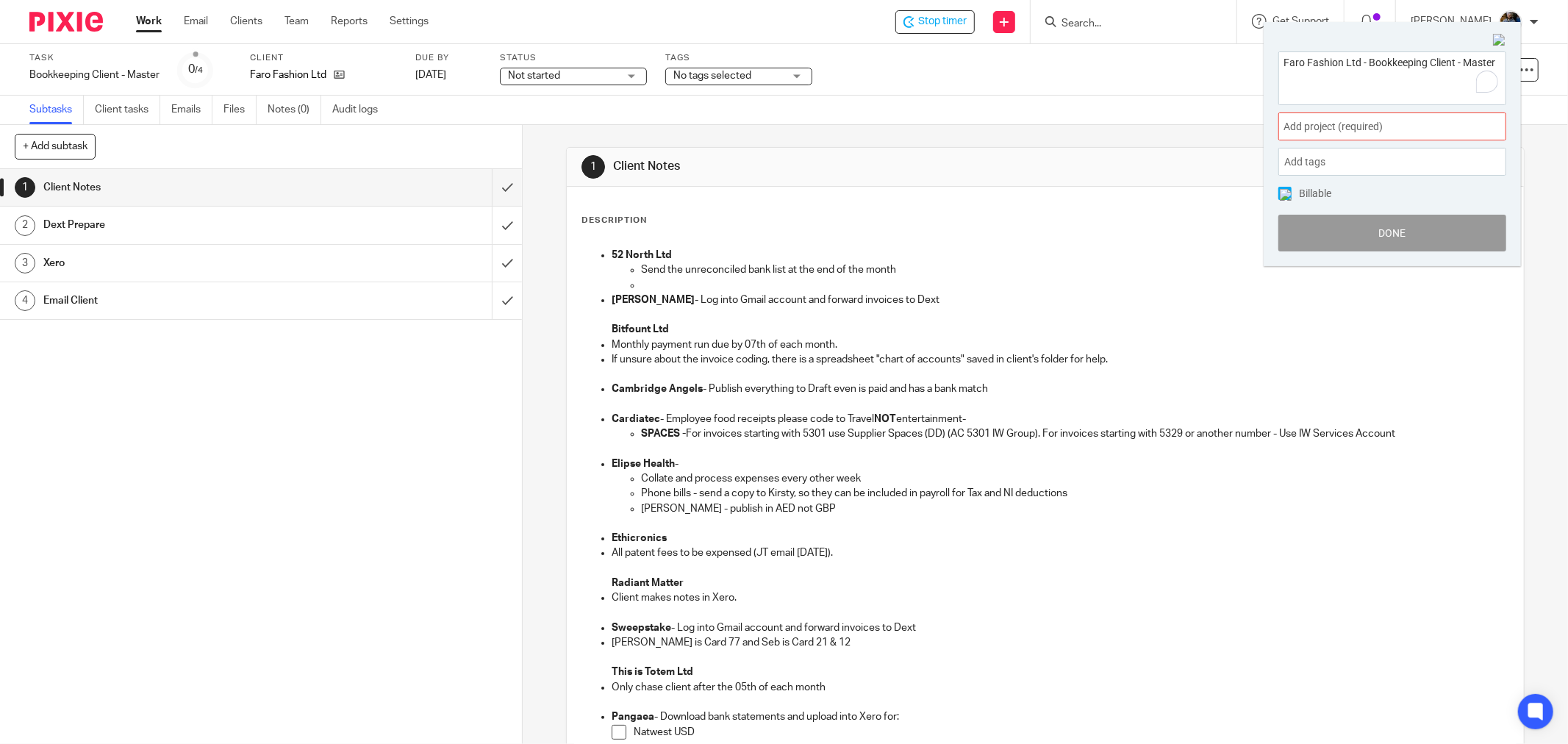
click at [1412, 119] on span "Add project (required) :" at bounding box center [1375, 127] width 185 height 15
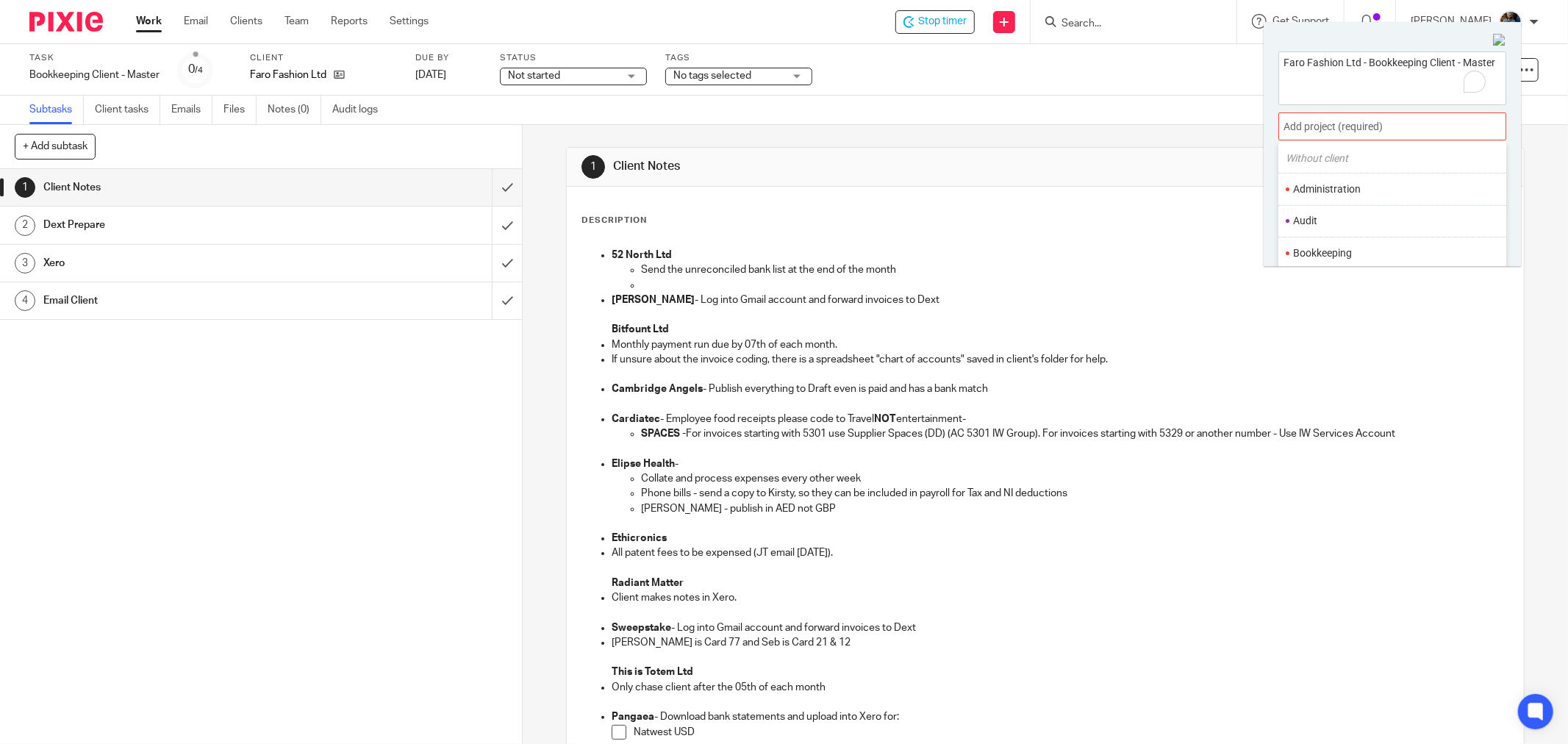
scroll to position [82, 0]
click at [1340, 214] on li "Bookkeeping" at bounding box center [1389, 217] width 192 height 15
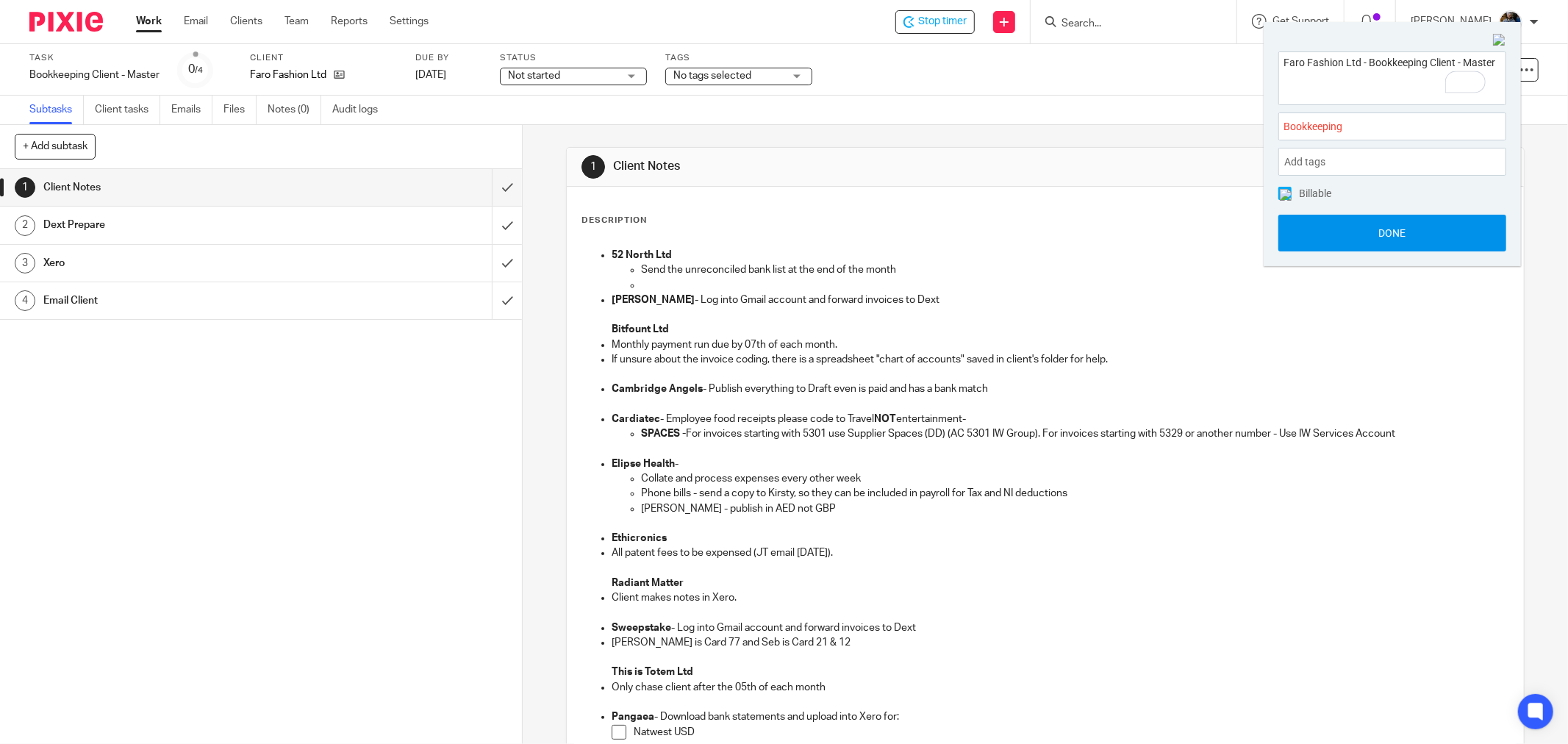
click at [1386, 225] on button "Done" at bounding box center [1392, 233] width 228 height 37
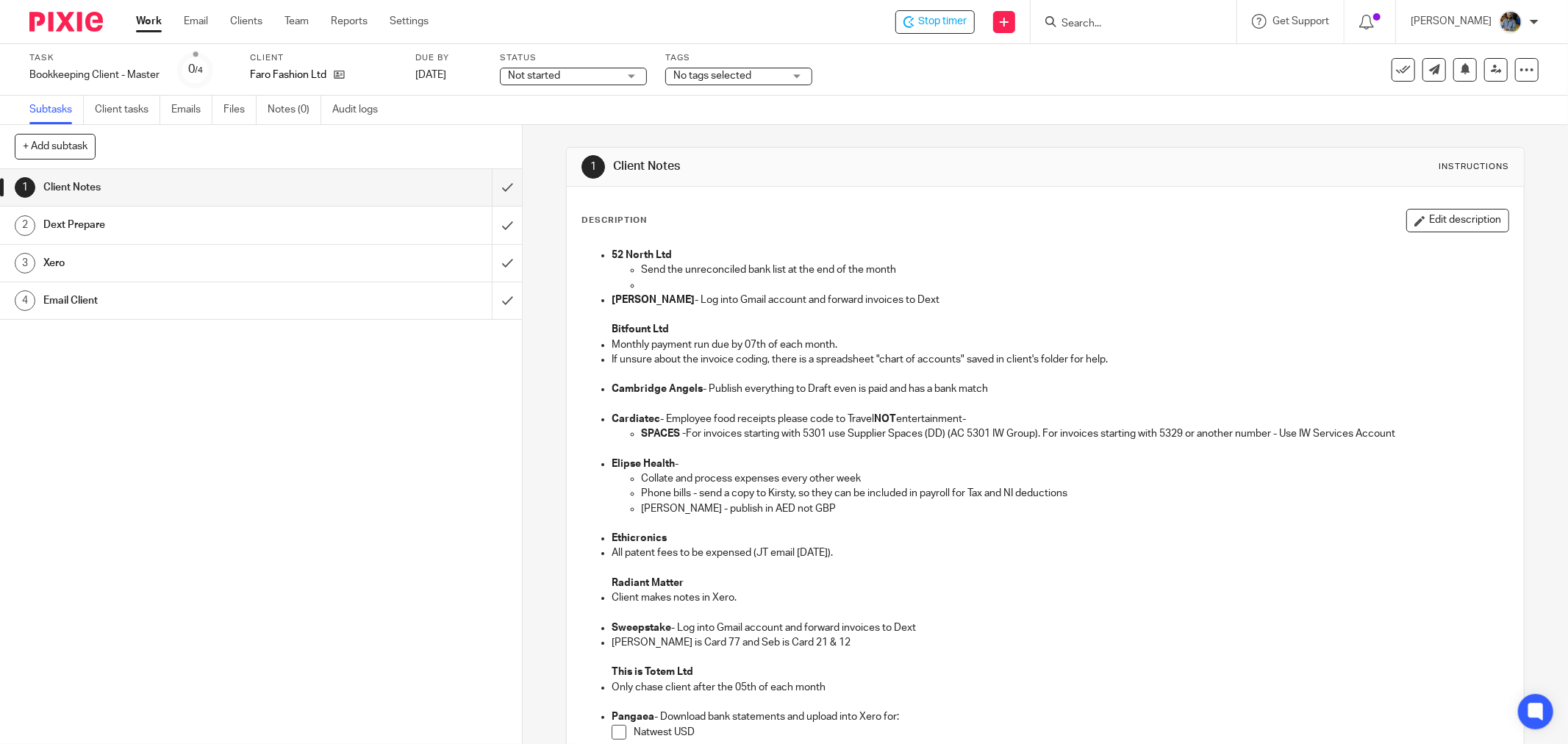
click at [770, 203] on div "Description Edit description 52 North Ltd Send the unreconciled bank list at th…" at bounding box center [1045, 635] width 957 height 897
drag, startPoint x: 941, startPoint y: 25, endPoint x: 929, endPoint y: 24, distance: 12.0
click at [931, 24] on span "Stop timer" at bounding box center [942, 22] width 48 height 15
drag, startPoint x: 998, startPoint y: 182, endPoint x: 1030, endPoint y: 166, distance: 35.8
click at [996, 182] on div "1 Client Notes Instructions" at bounding box center [1045, 167] width 957 height 39
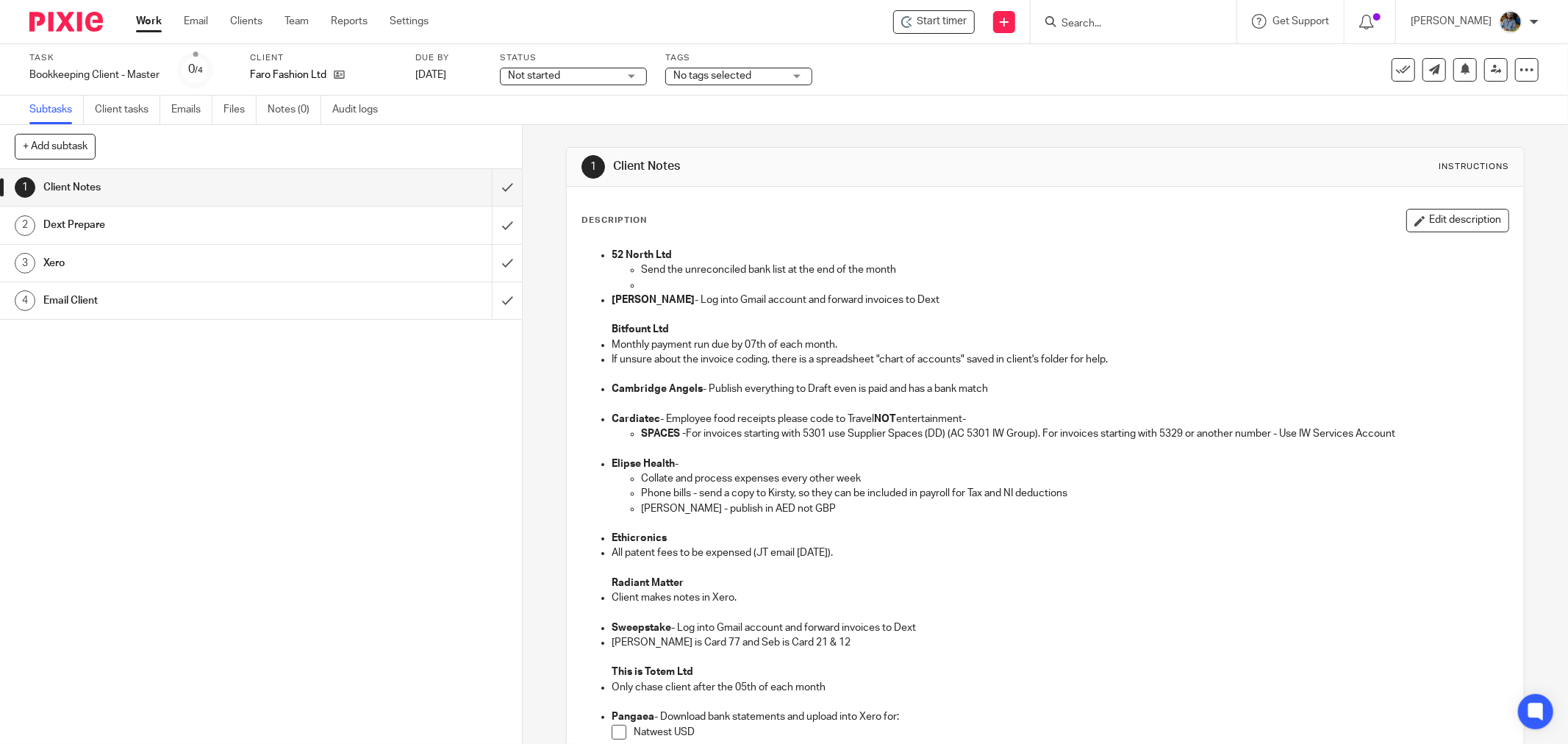
drag, startPoint x: 1395, startPoint y: 67, endPoint x: 1152, endPoint y: 133, distance: 251.8
click at [1396, 66] on icon at bounding box center [1402, 69] width 14 height 14
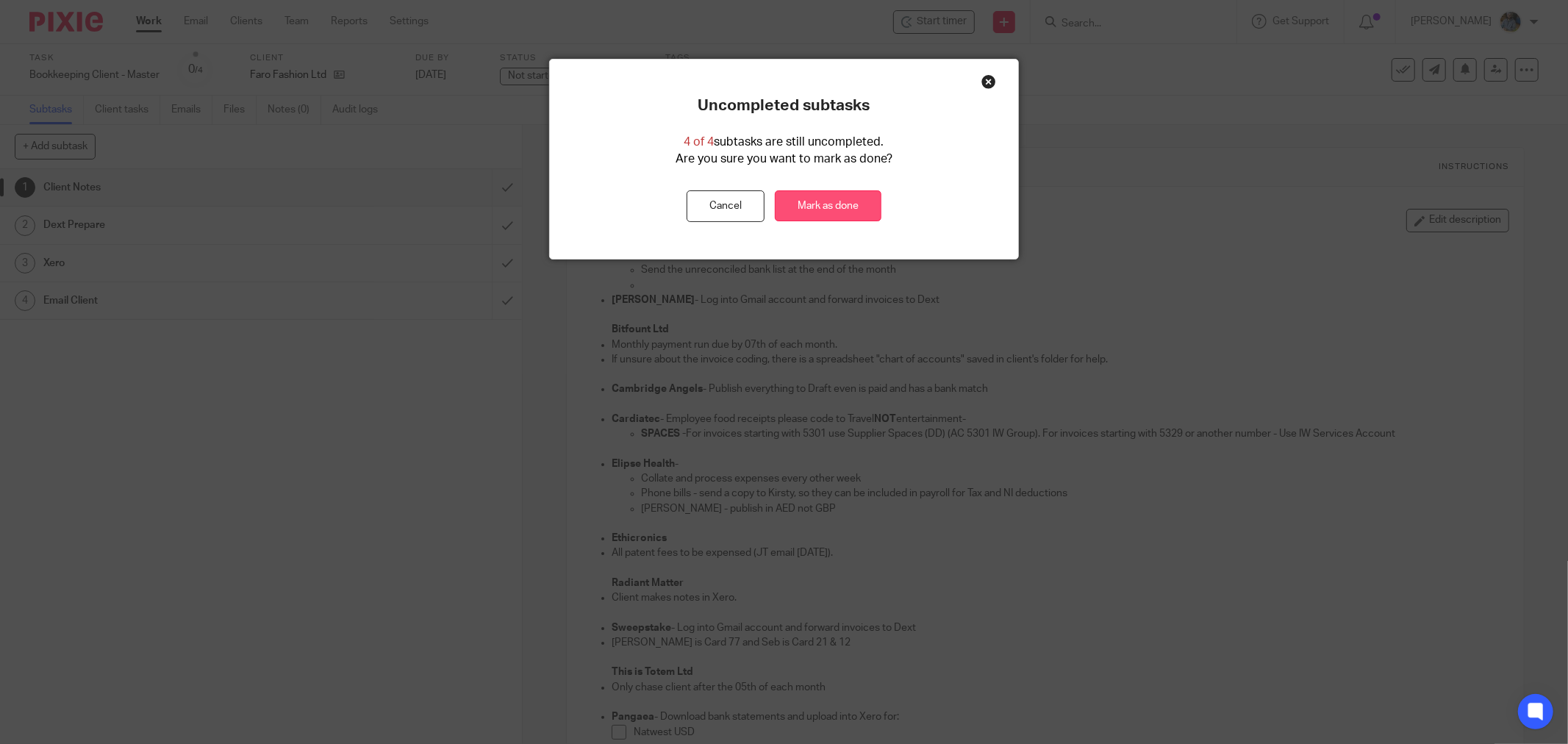
click at [825, 213] on link "Mark as done" at bounding box center [828, 205] width 106 height 31
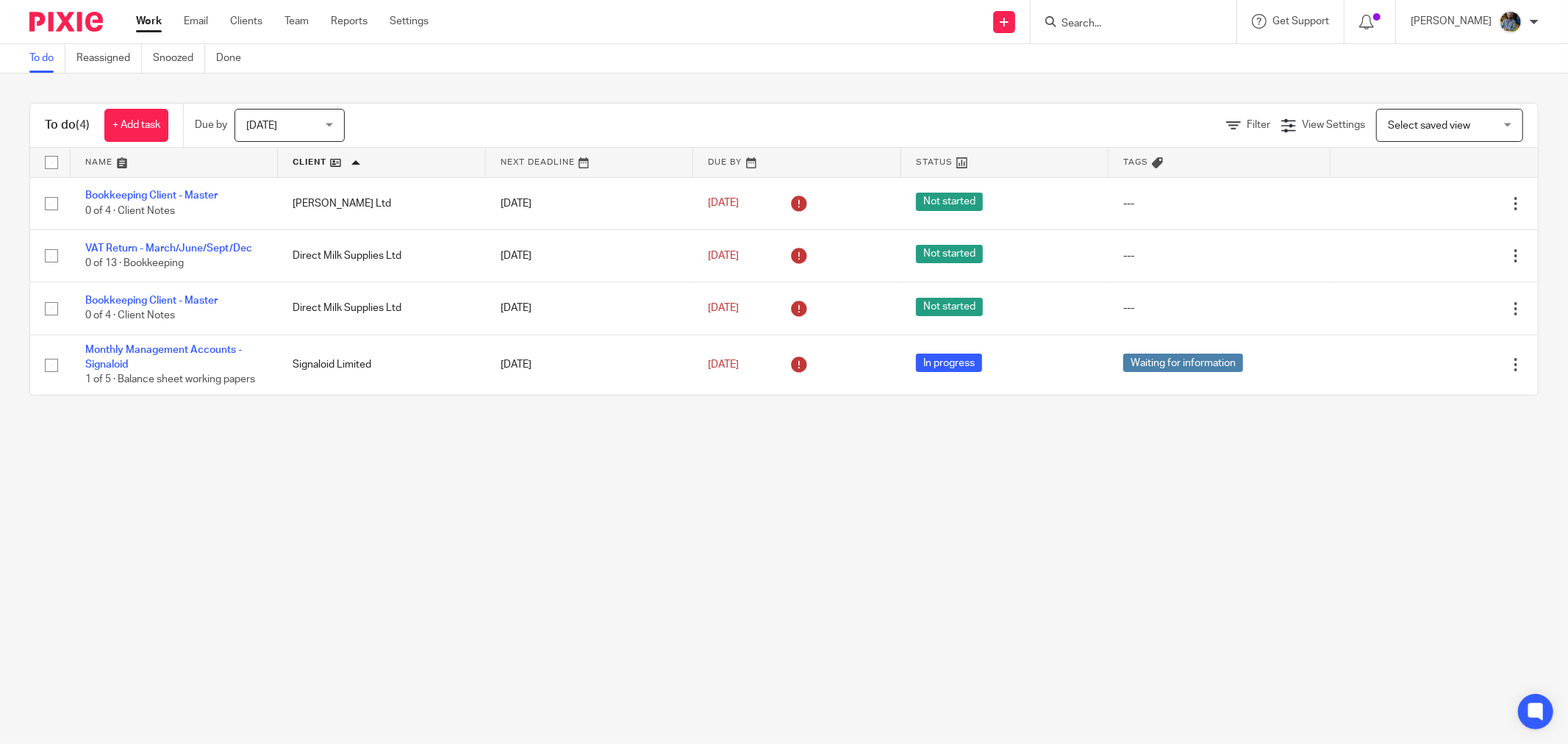
drag, startPoint x: 474, startPoint y: 498, endPoint x: 291, endPoint y: 140, distance: 402.1
click at [471, 495] on main "To do Reassigned Snoozed Done To do (4) + Add task Due by [DATE] [DATE] [DATE] …" at bounding box center [784, 372] width 1568 height 744
drag, startPoint x: 358, startPoint y: 530, endPoint x: 252, endPoint y: 441, distance: 138.4
click at [351, 524] on main "To do Reassigned Snoozed Done To do (4) + Add task Due by [DATE] [DATE] [DATE] …" at bounding box center [784, 372] width 1568 height 744
drag, startPoint x: 152, startPoint y: 350, endPoint x: 490, endPoint y: 439, distance: 349.5
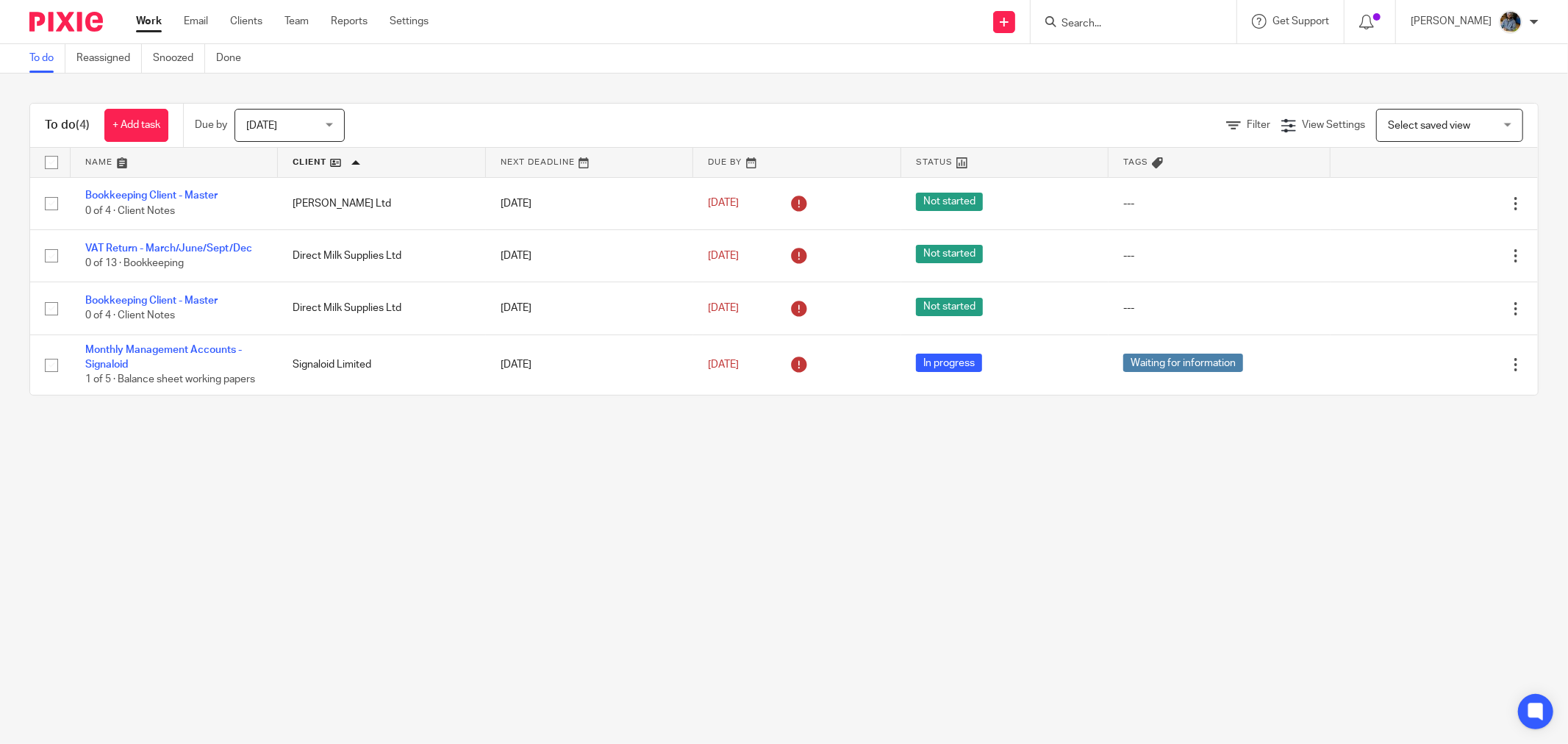
click at [615, 500] on main "To do Reassigned Snoozed Done To do (4) + Add task Due by [DATE] [DATE] [DATE] …" at bounding box center [784, 372] width 1568 height 744
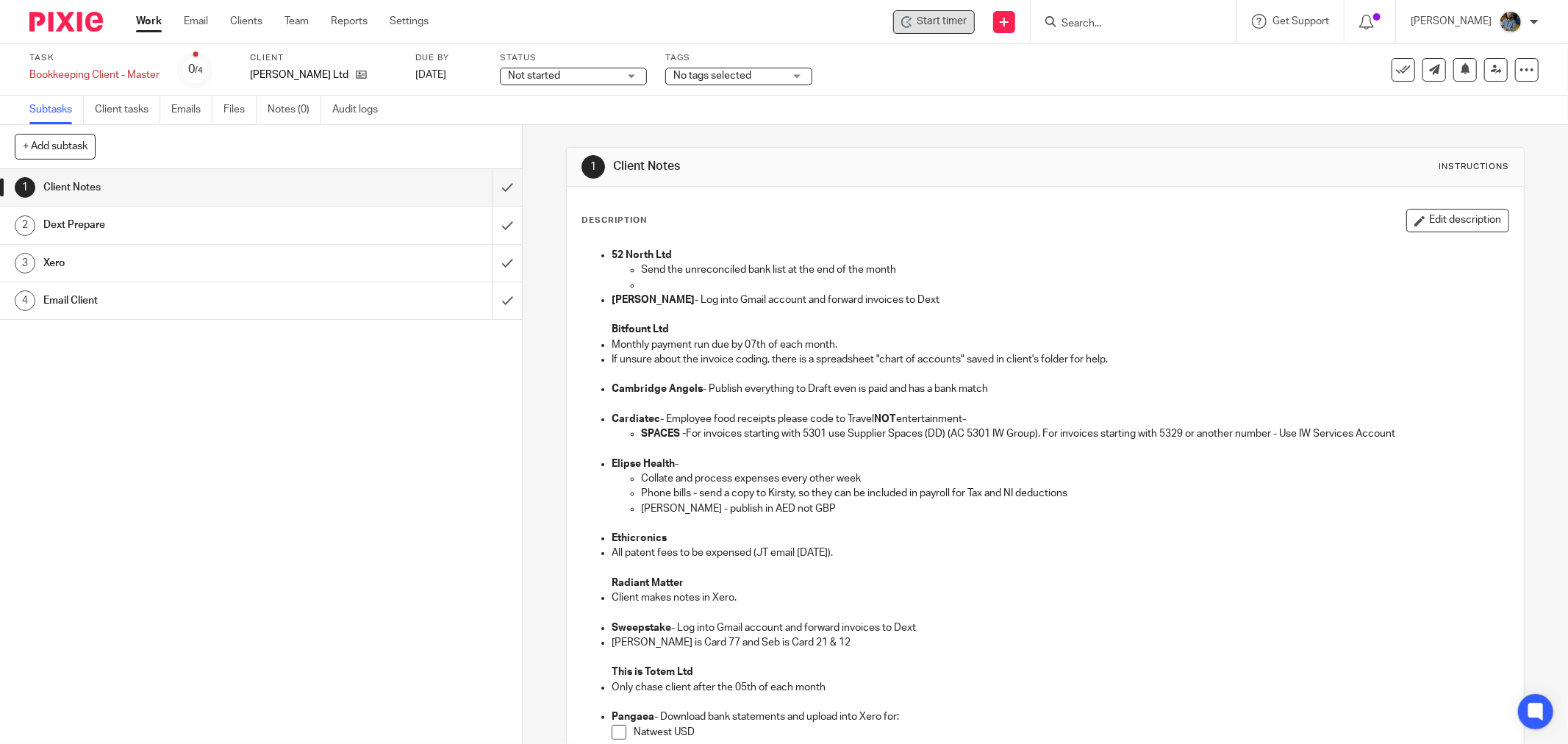
click at [932, 19] on span "Start timer" at bounding box center [941, 22] width 50 height 15
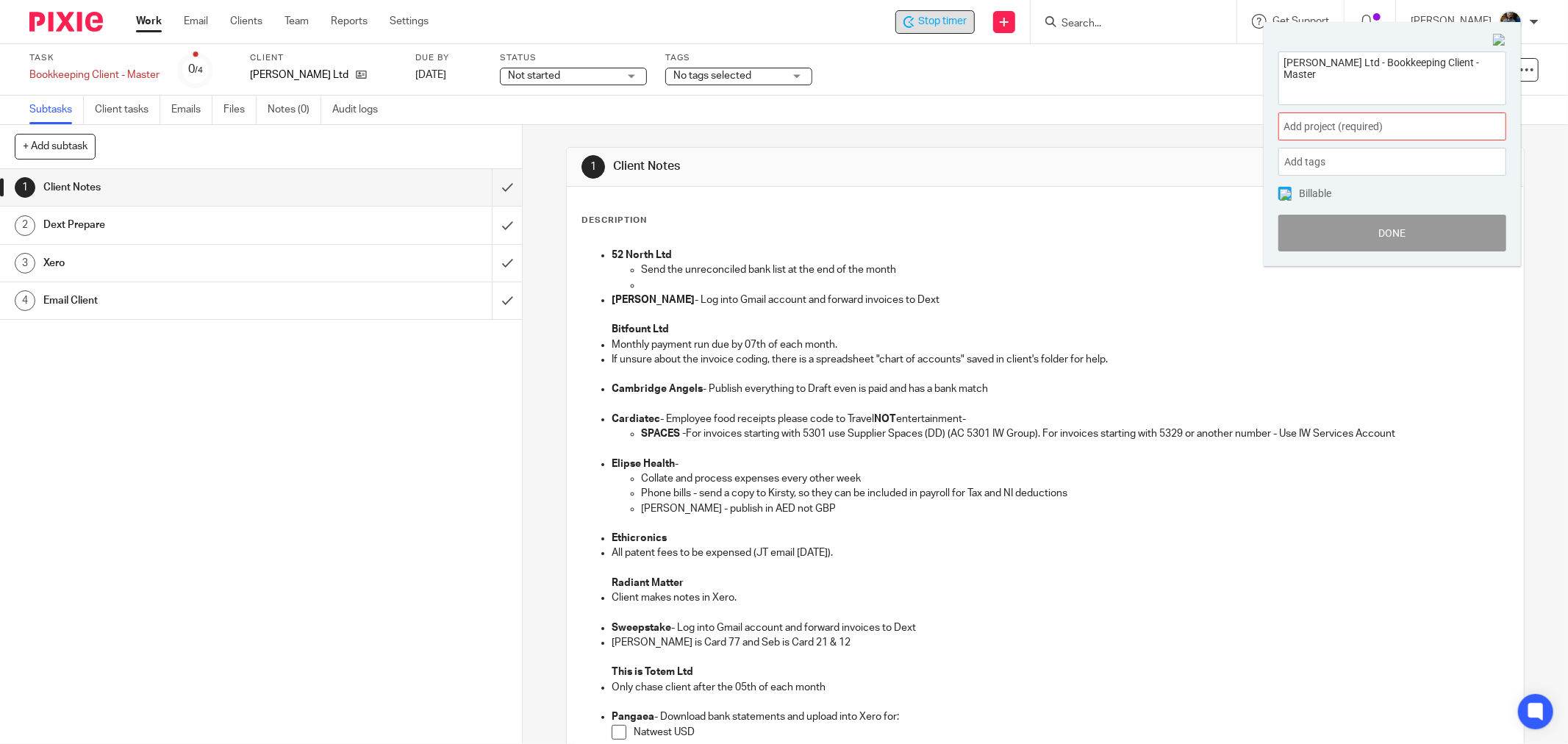
click at [1380, 120] on span "Add project (required) :" at bounding box center [1375, 127] width 185 height 15
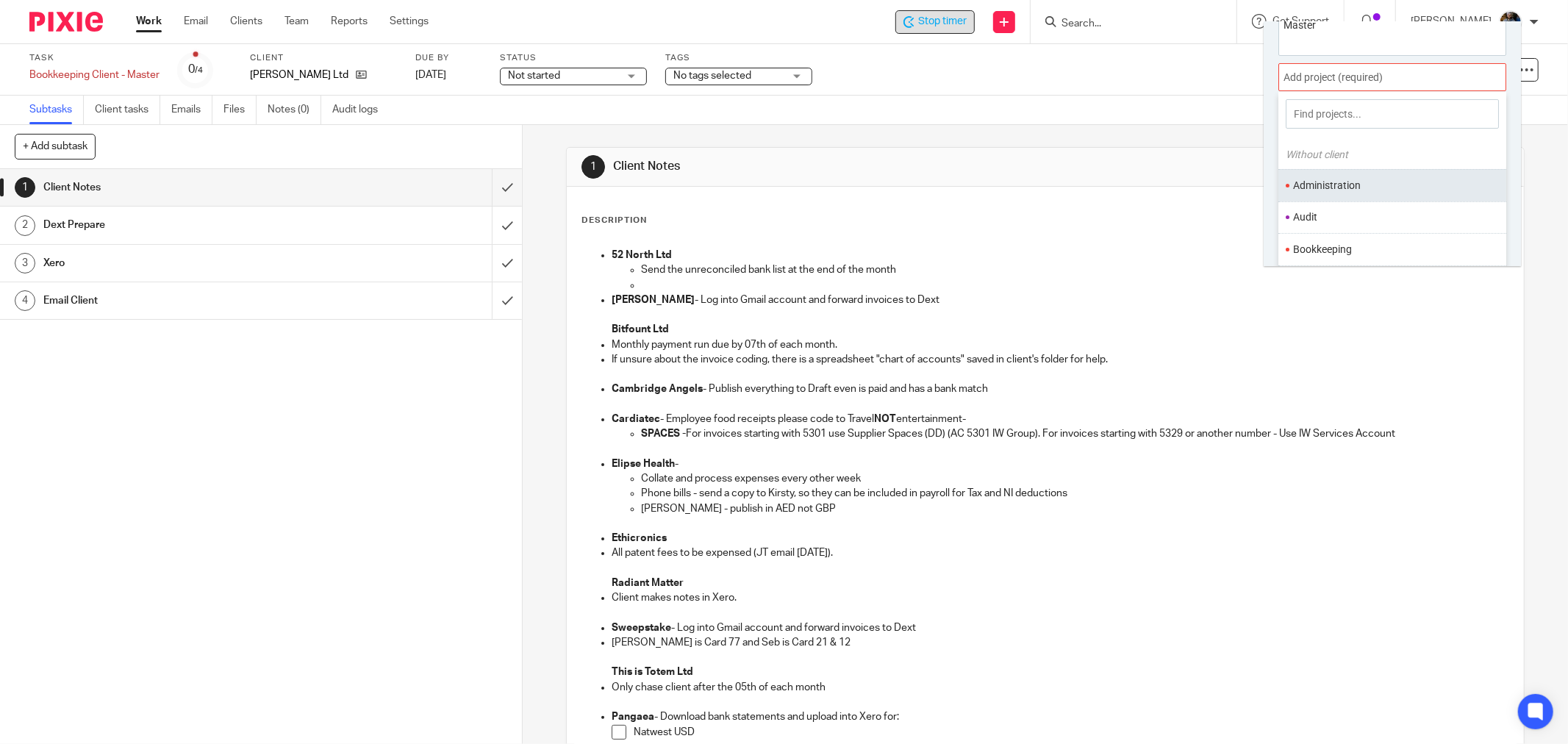
scroll to position [72, 0]
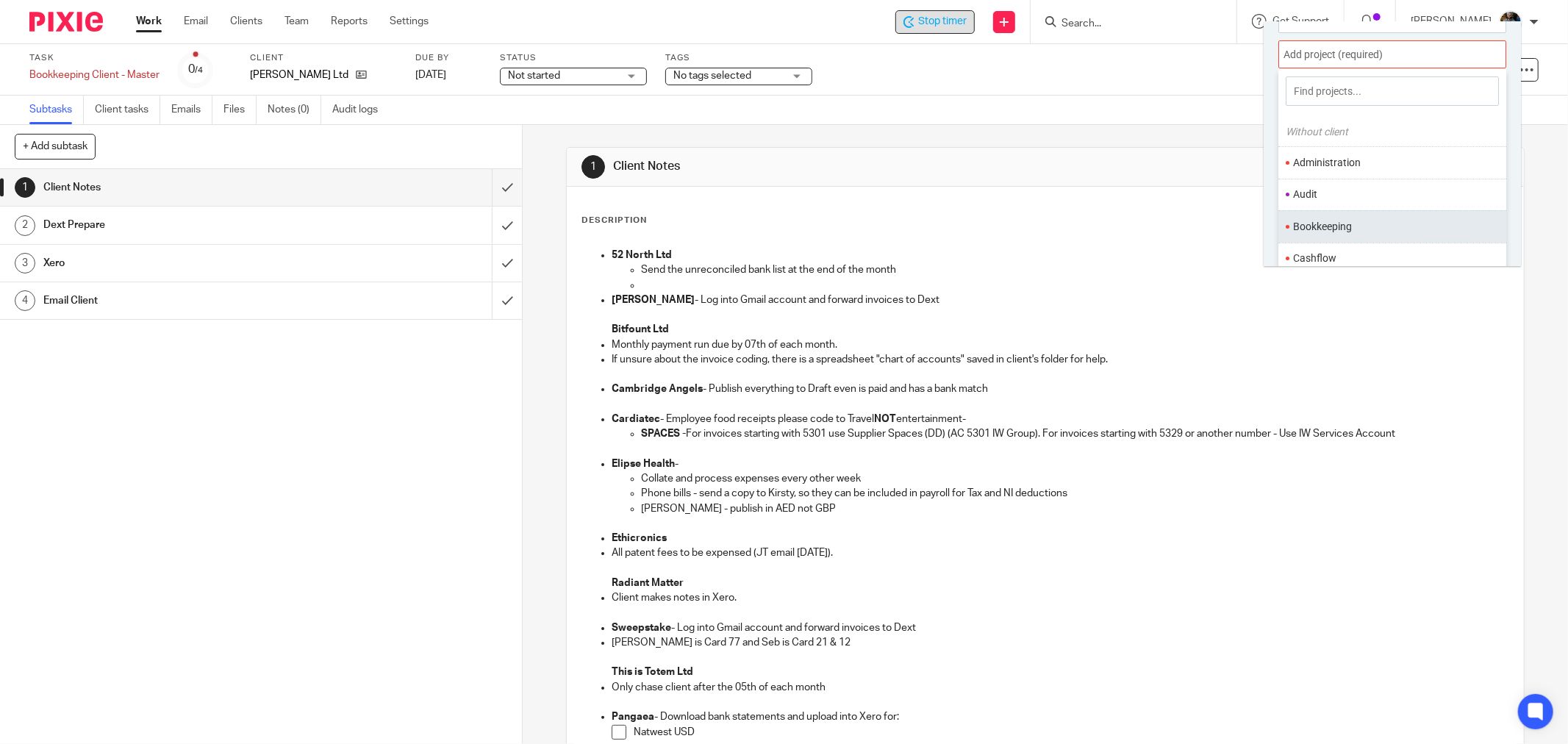
click at [1340, 228] on li "Bookkeeping" at bounding box center [1389, 226] width 192 height 15
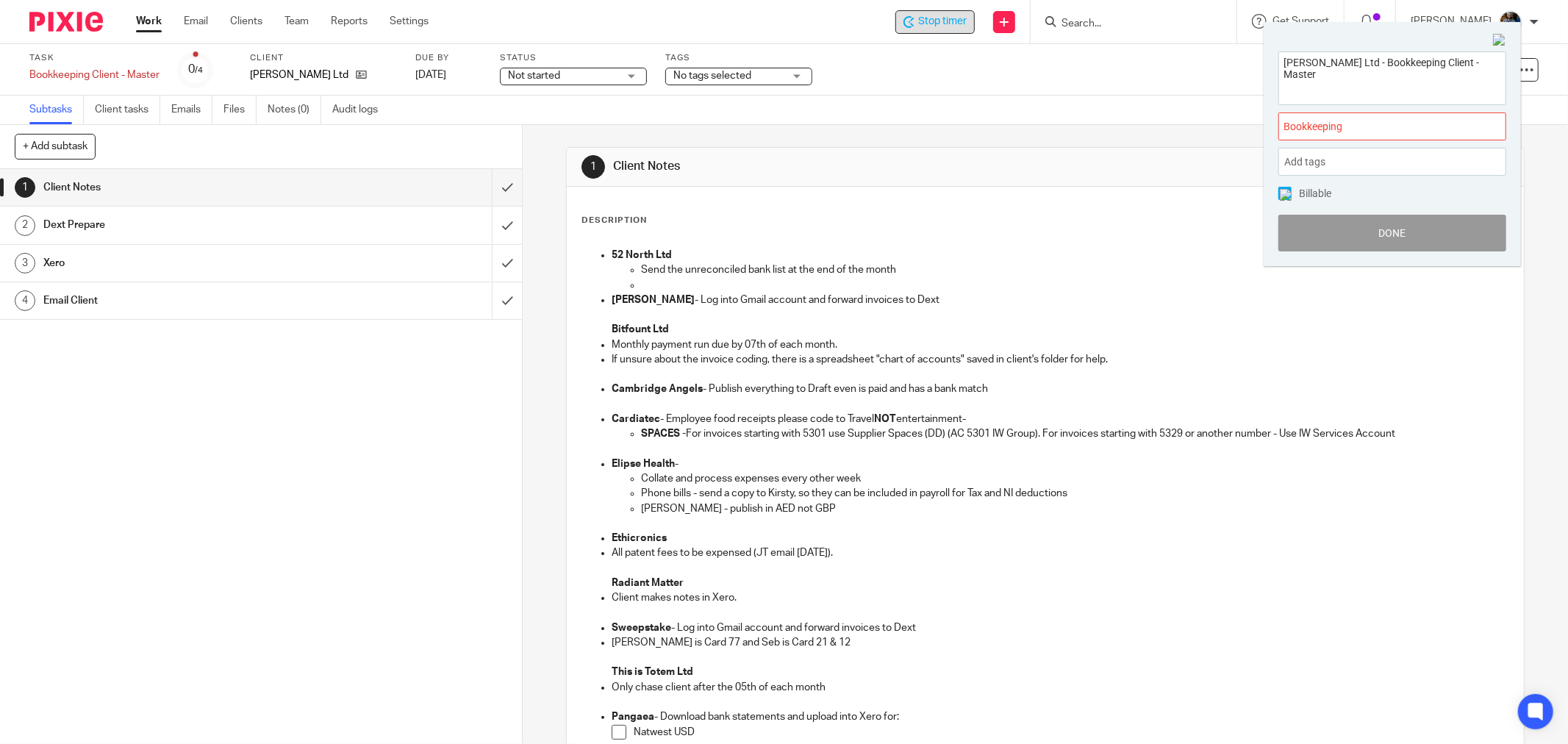
scroll to position [0, 0]
click at [1391, 236] on button "Done" at bounding box center [1392, 233] width 228 height 37
